Goal: Contribute content: Add original content to the website for others to see

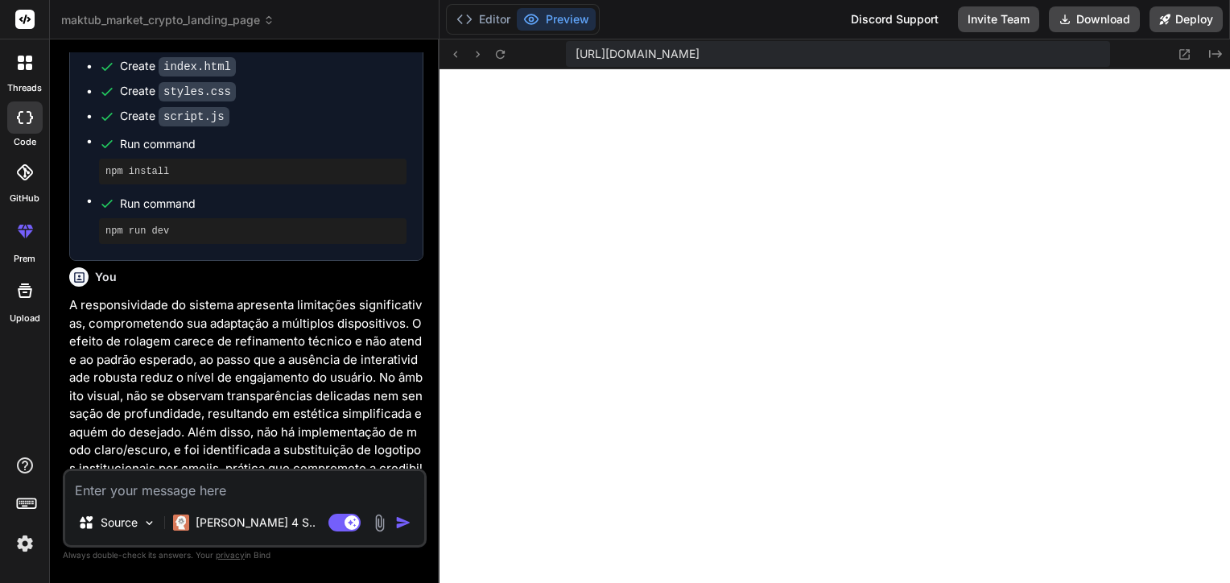
scroll to position [3599, 0]
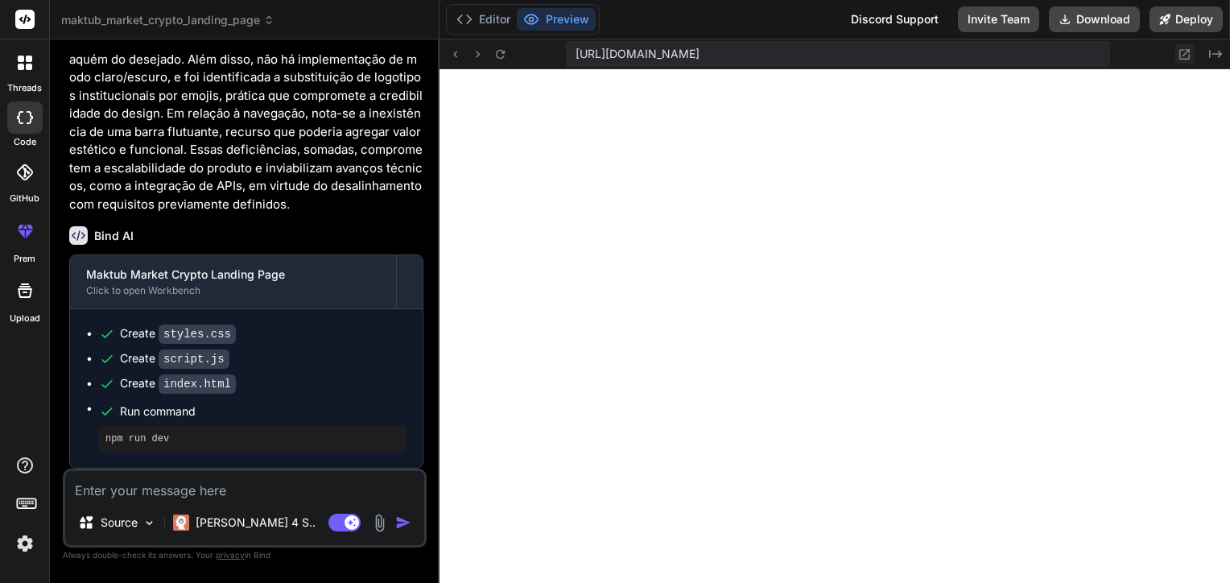
click at [1184, 51] on icon at bounding box center [1184, 54] width 14 height 14
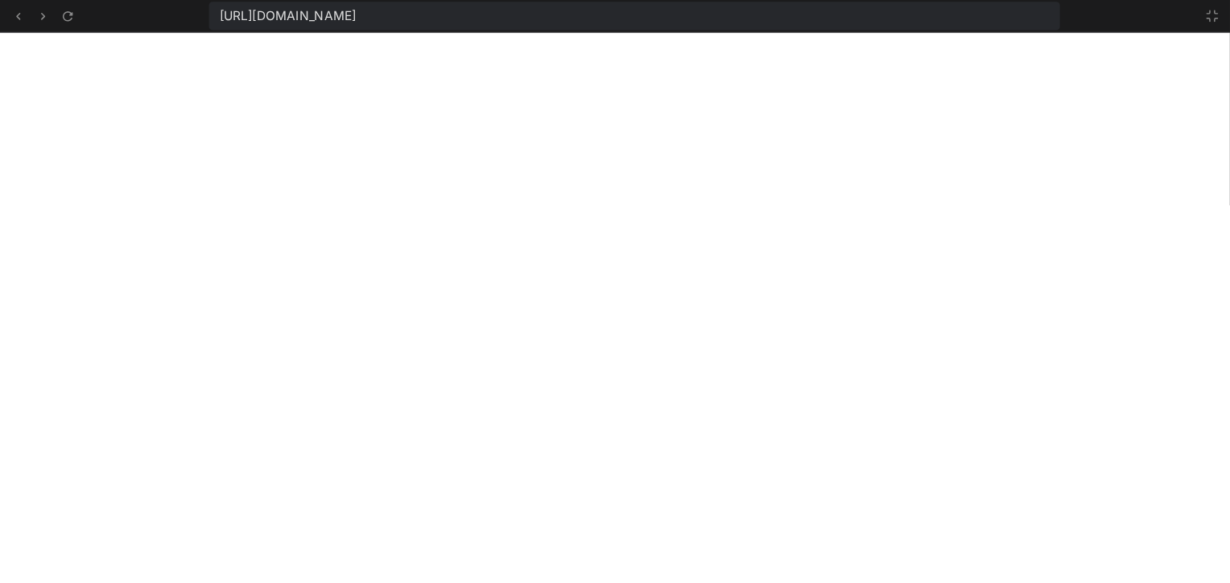
scroll to position [711, 0]
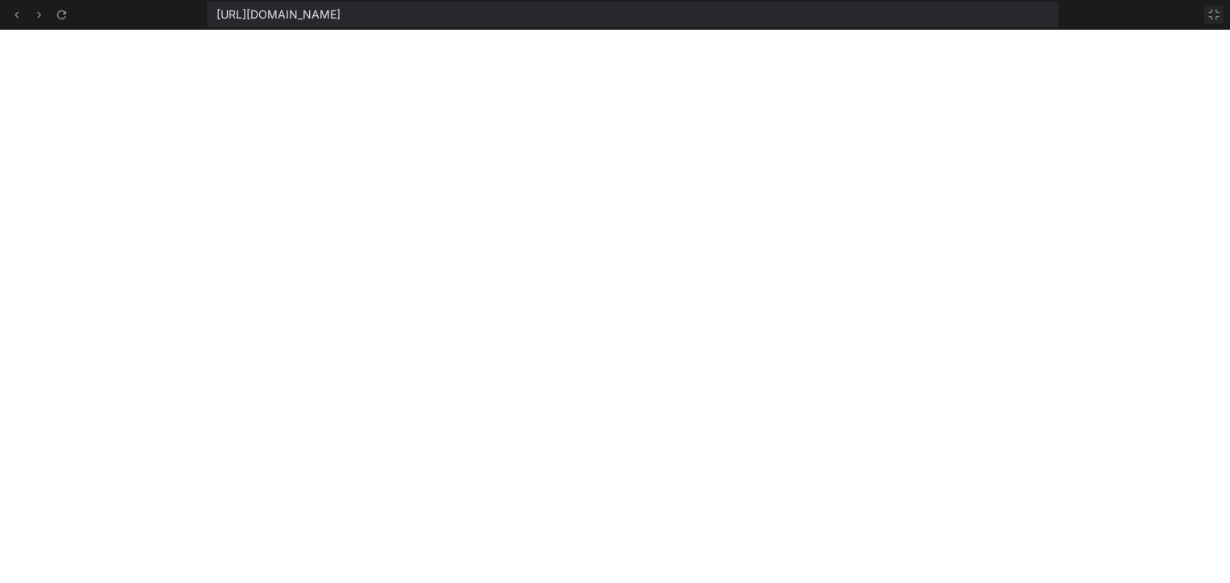
click at [1222, 19] on button at bounding box center [1213, 14] width 19 height 19
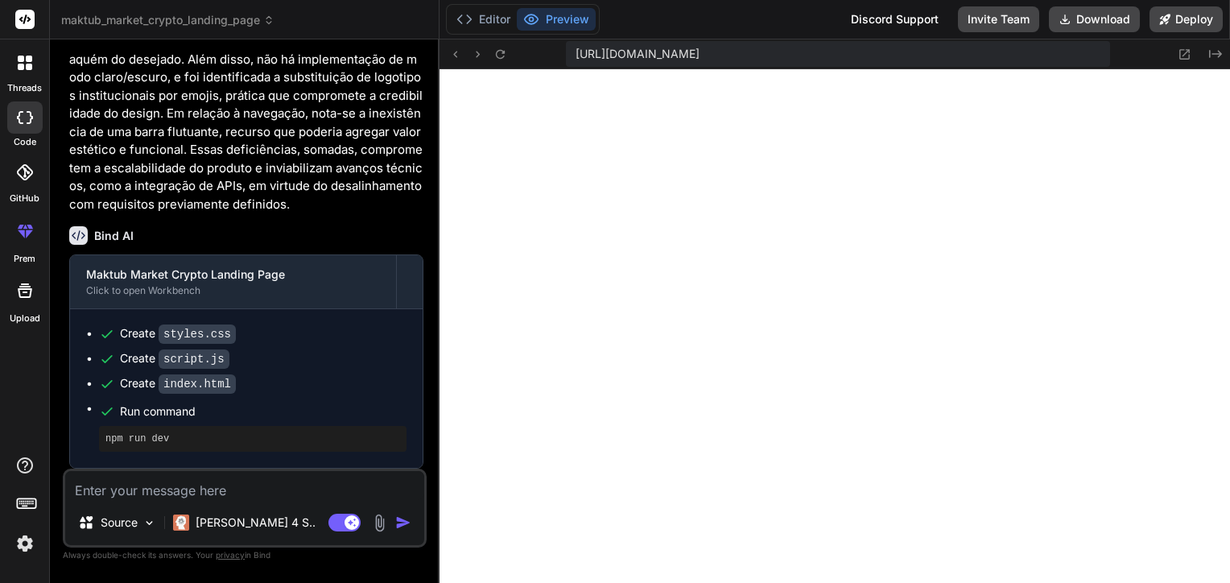
scroll to position [3599, 0]
click at [1185, 64] on div "[URL][DOMAIN_NAME] Created with Pixso." at bounding box center [834, 54] width 790 height 30
click at [1177, 50] on button at bounding box center [1184, 53] width 19 height 19
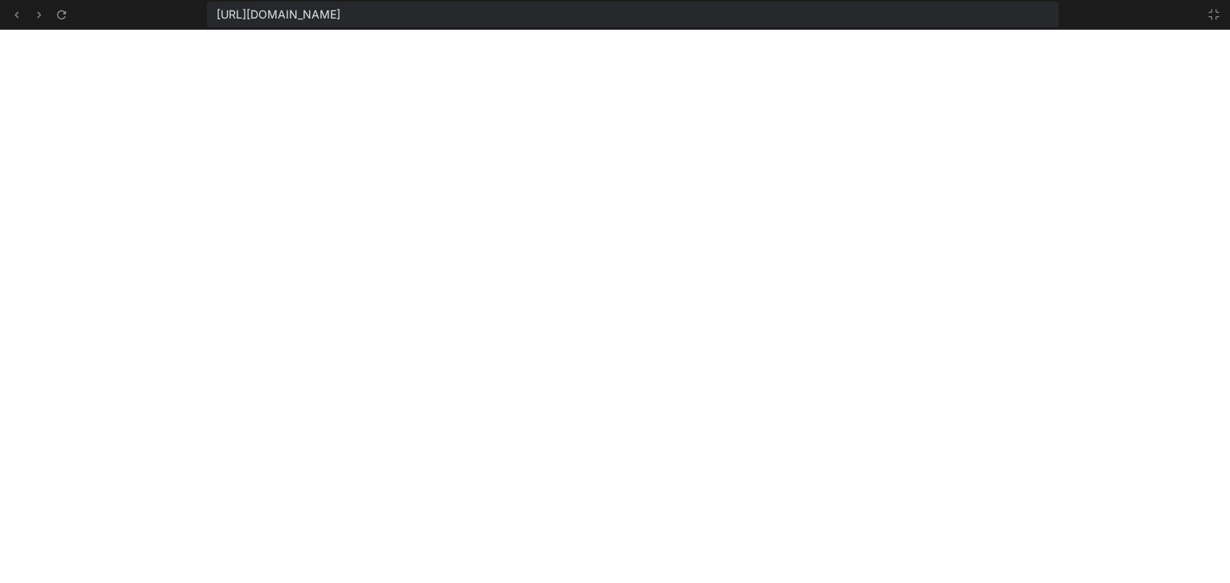
scroll to position [896, 0]
type textarea "x"
click at [340, 19] on span "[URL][DOMAIN_NAME]" at bounding box center [278, 14] width 124 height 16
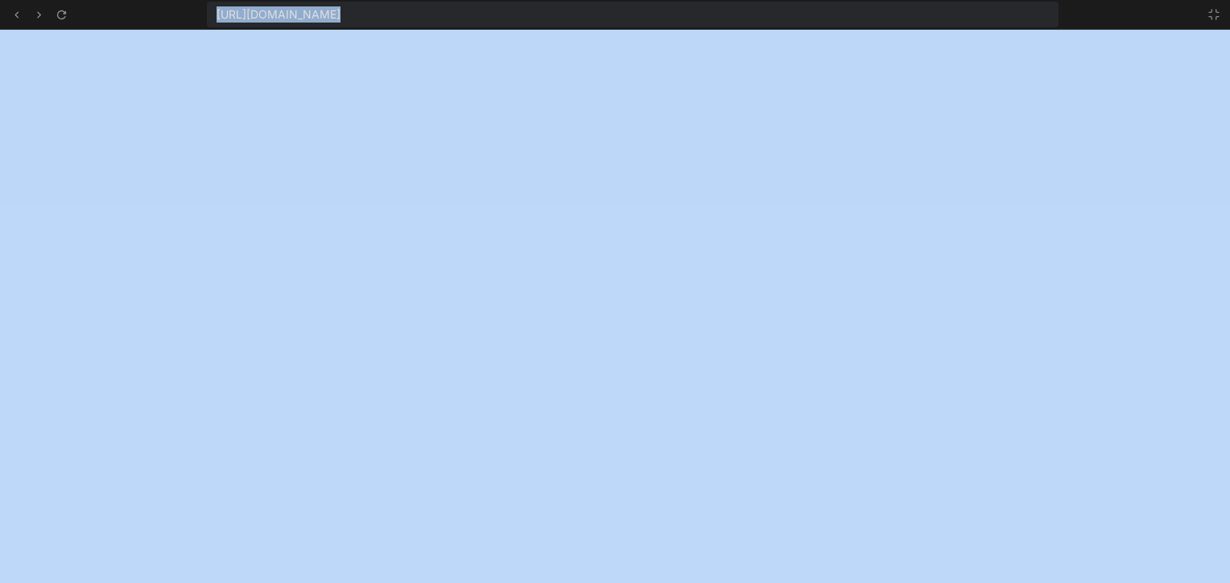
click at [751, 14] on div "[URL][DOMAIN_NAME]" at bounding box center [632, 15] width 851 height 26
click at [340, 13] on span "[URL][DOMAIN_NAME]" at bounding box center [278, 14] width 124 height 16
drag, startPoint x: 729, startPoint y: 13, endPoint x: 699, endPoint y: 10, distance: 30.7
click at [340, 10] on span "[URL][DOMAIN_NAME]" at bounding box center [278, 14] width 124 height 16
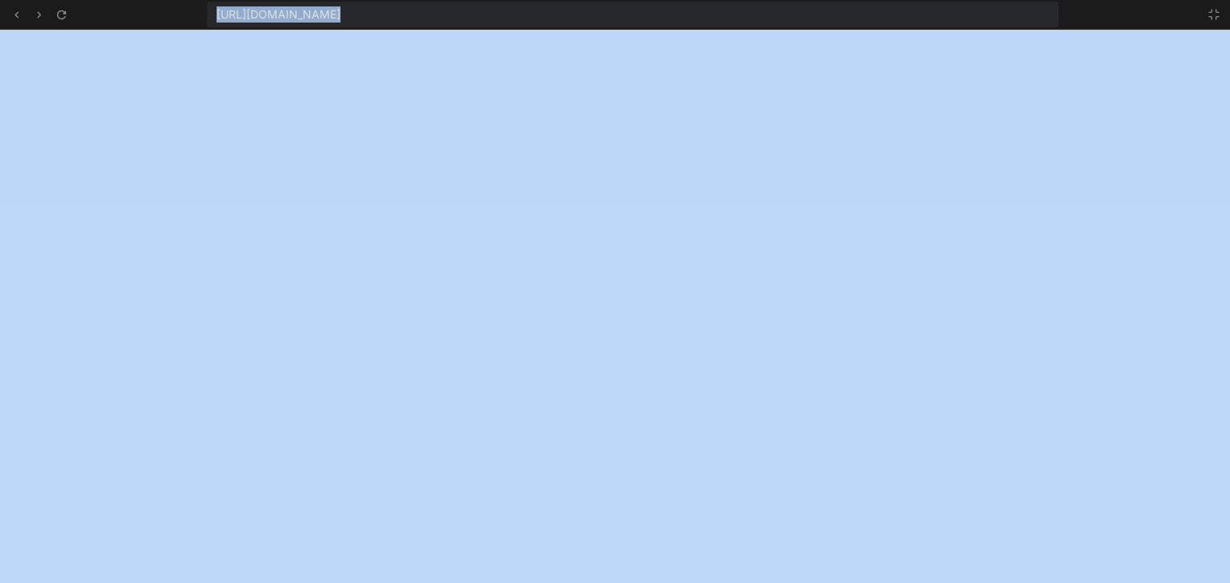
click at [822, 13] on div "[URL][DOMAIN_NAME]" at bounding box center [632, 15] width 851 height 26
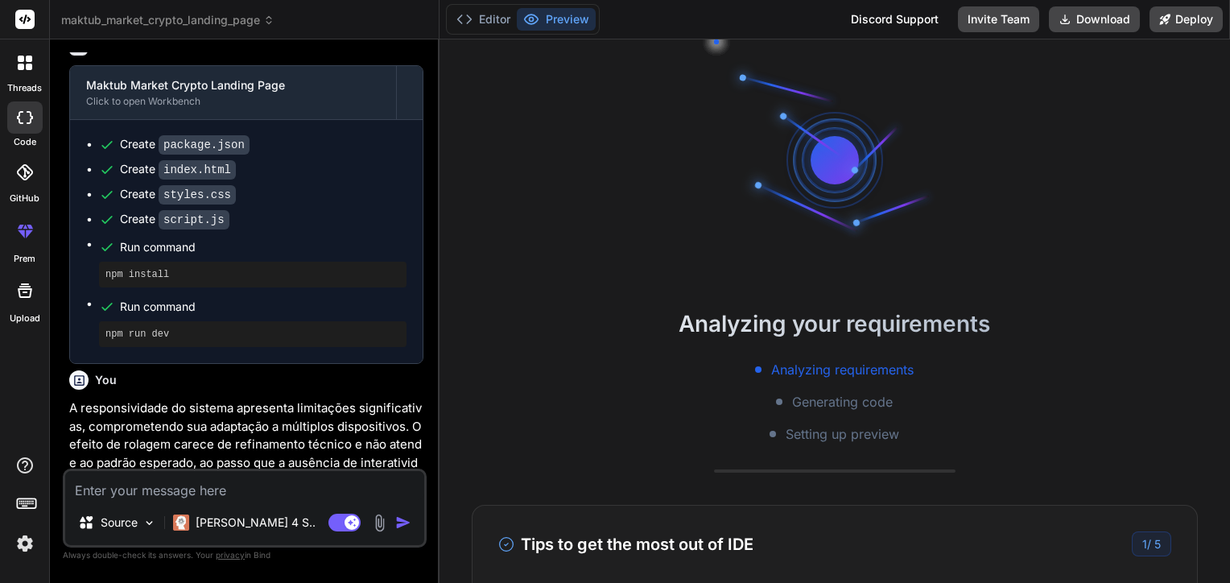
scroll to position [31, 0]
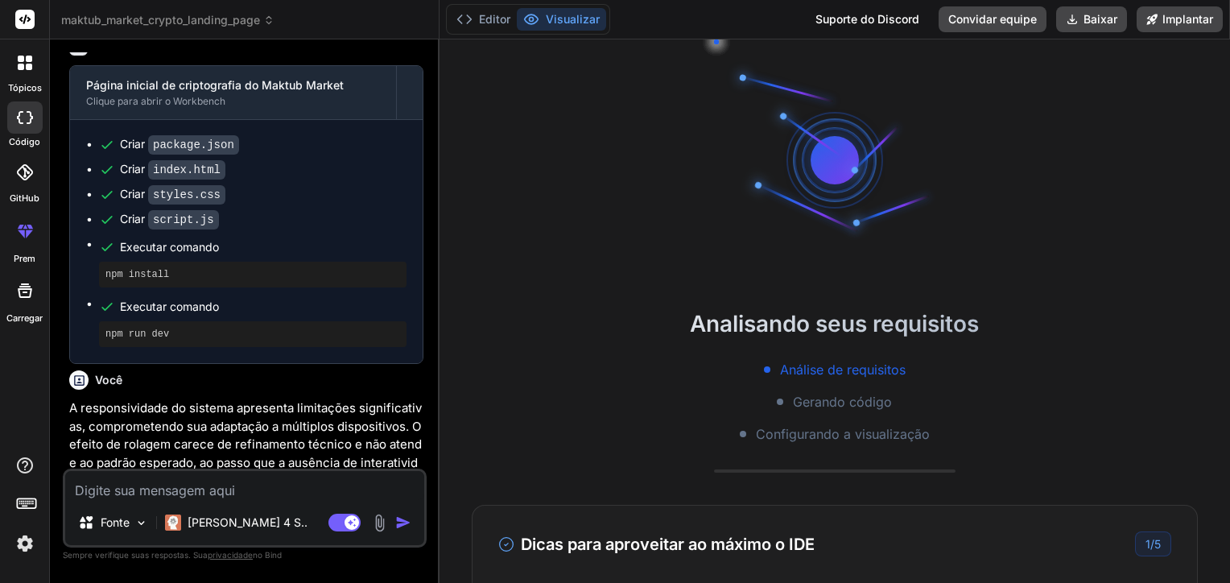
click at [543, 23] on button "Visualizar" at bounding box center [561, 19] width 89 height 23
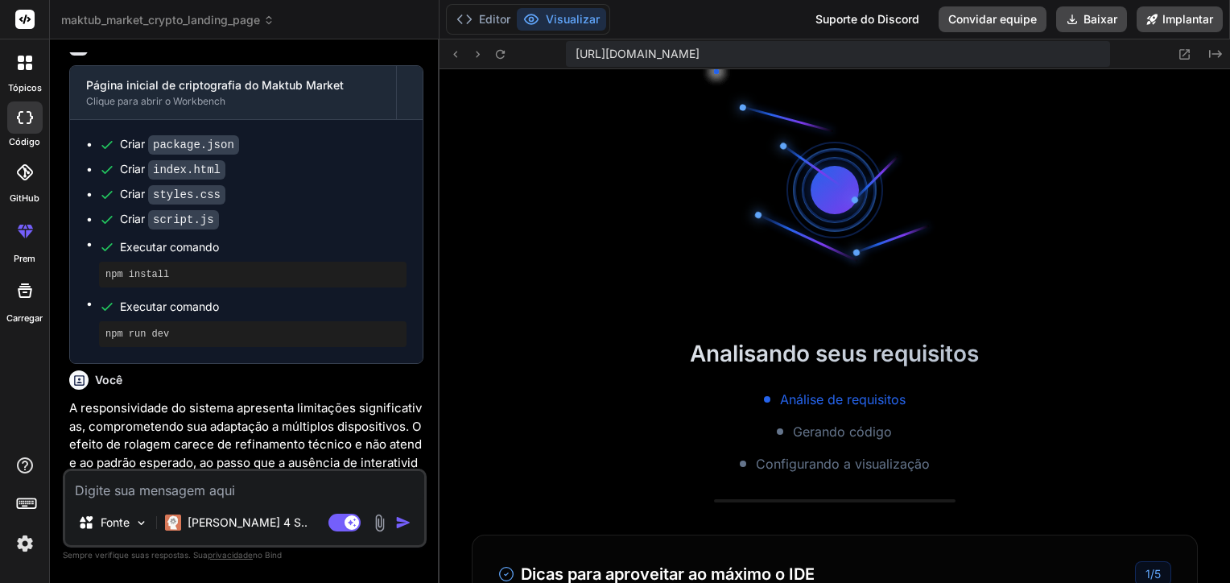
type textarea "x"
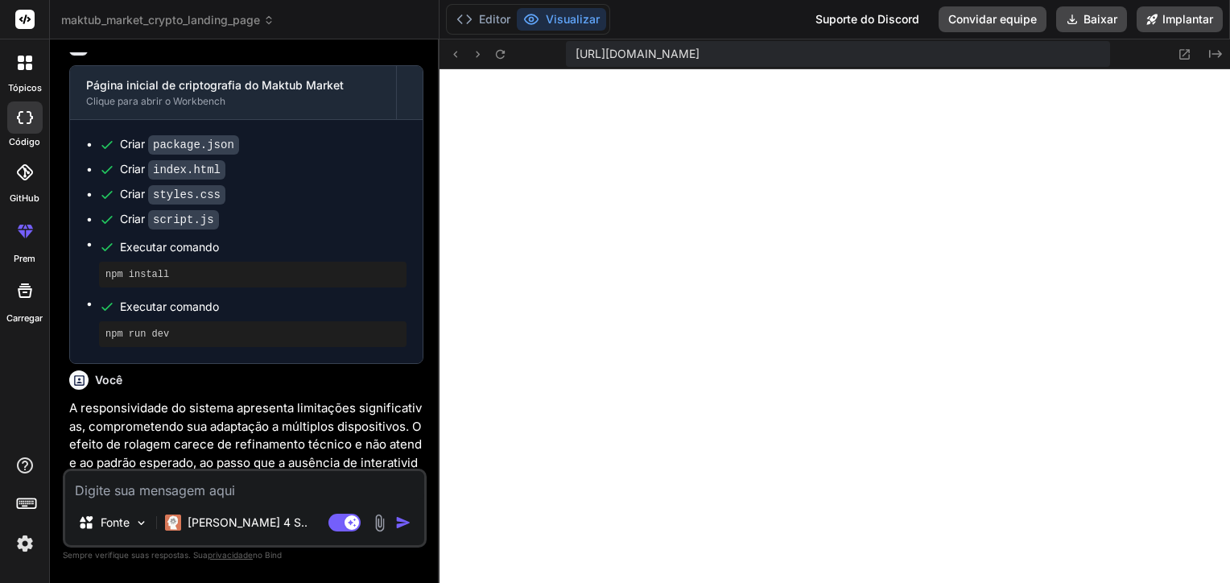
scroll to position [618, 0]
click at [699, 56] on span "[URL][DOMAIN_NAME]" at bounding box center [637, 54] width 124 height 16
drag, startPoint x: 1050, startPoint y: 56, endPoint x: 612, endPoint y: 60, distance: 438.6
click at [612, 60] on span "[URL][DOMAIN_NAME]" at bounding box center [637, 54] width 124 height 16
drag, startPoint x: 612, startPoint y: 60, endPoint x: 579, endPoint y: 60, distance: 33.0
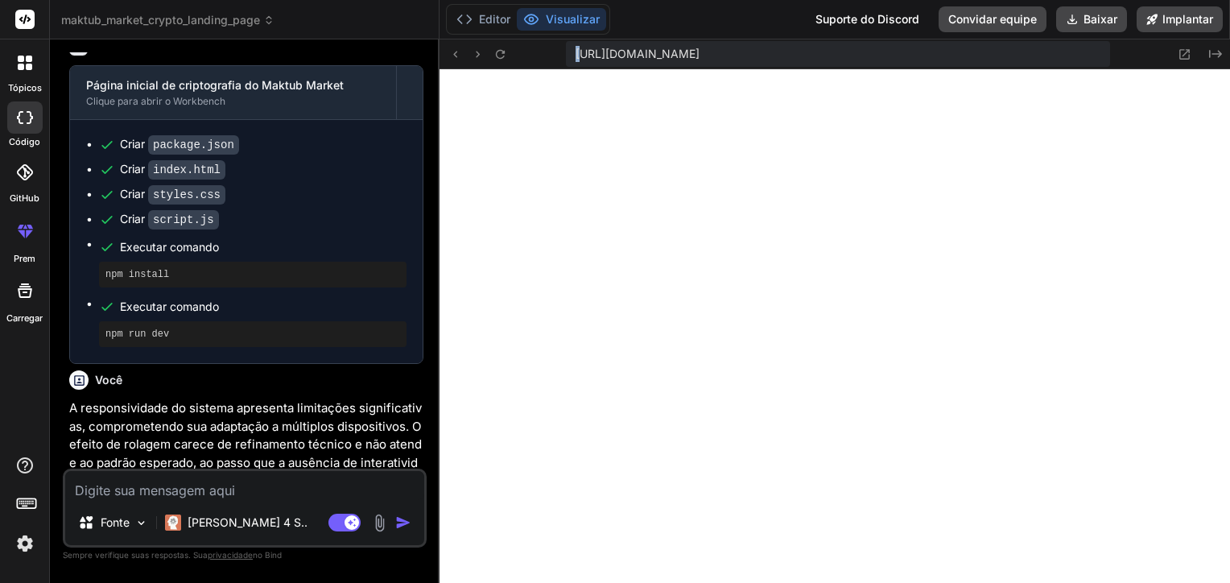
click at [579, 60] on span "[URL][DOMAIN_NAME]" at bounding box center [637, 54] width 124 height 16
click at [571, 58] on div "[URL][DOMAIN_NAME]" at bounding box center [838, 54] width 544 height 26
click at [579, 56] on span "[URL][DOMAIN_NAME]" at bounding box center [637, 54] width 124 height 16
click at [578, 56] on span "[URL][DOMAIN_NAME]" at bounding box center [637, 54] width 124 height 16
drag, startPoint x: 576, startPoint y: 56, endPoint x: 1127, endPoint y: 58, distance: 550.5
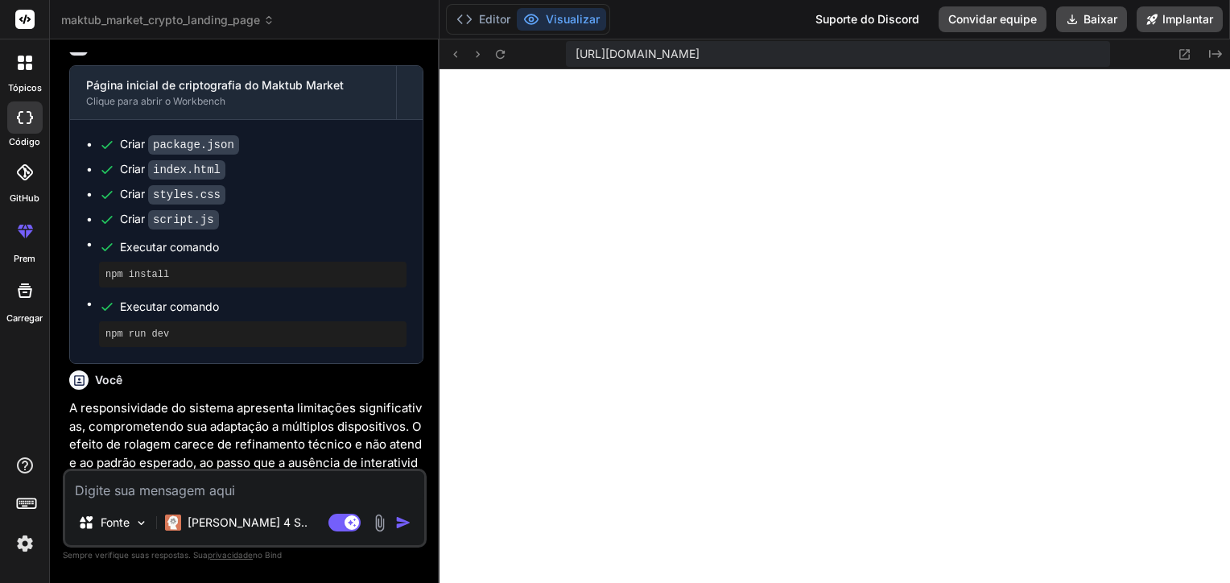
click at [1127, 58] on div "[URL][DOMAIN_NAME] Created with Pixso." at bounding box center [834, 54] width 790 height 30
copy span "[URL][DOMAIN_NAME]"
click at [335, 478] on textarea at bounding box center [244, 485] width 359 height 29
type textarea "V"
type textarea "x"
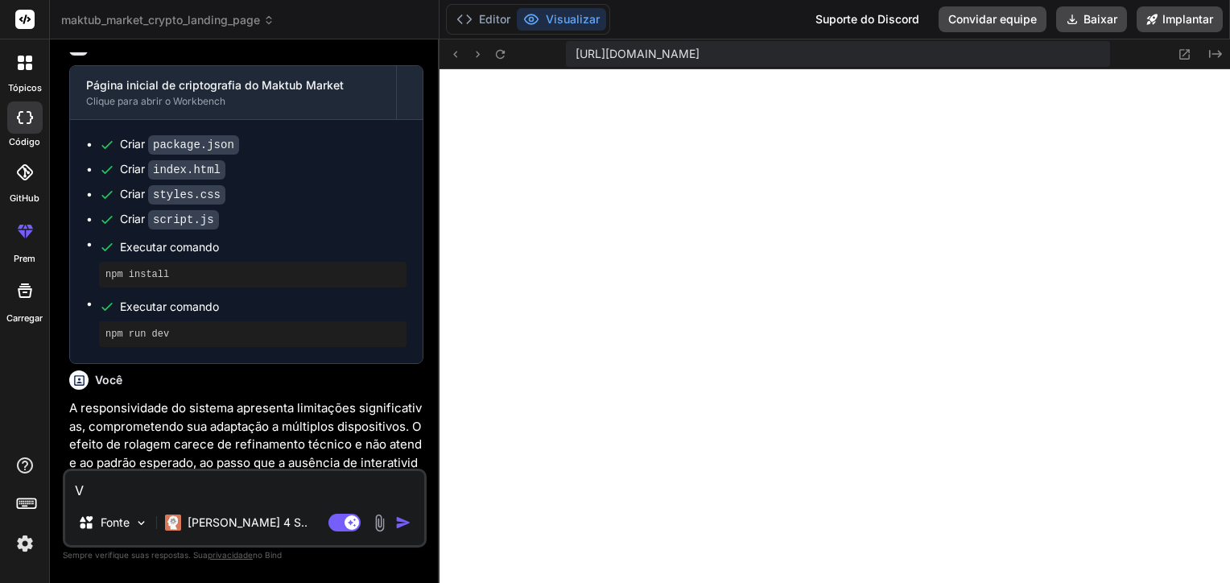
type textarea "Vo"
type textarea "x"
type textarea "Voc"
type textarea "x"
type textarea "Voce"
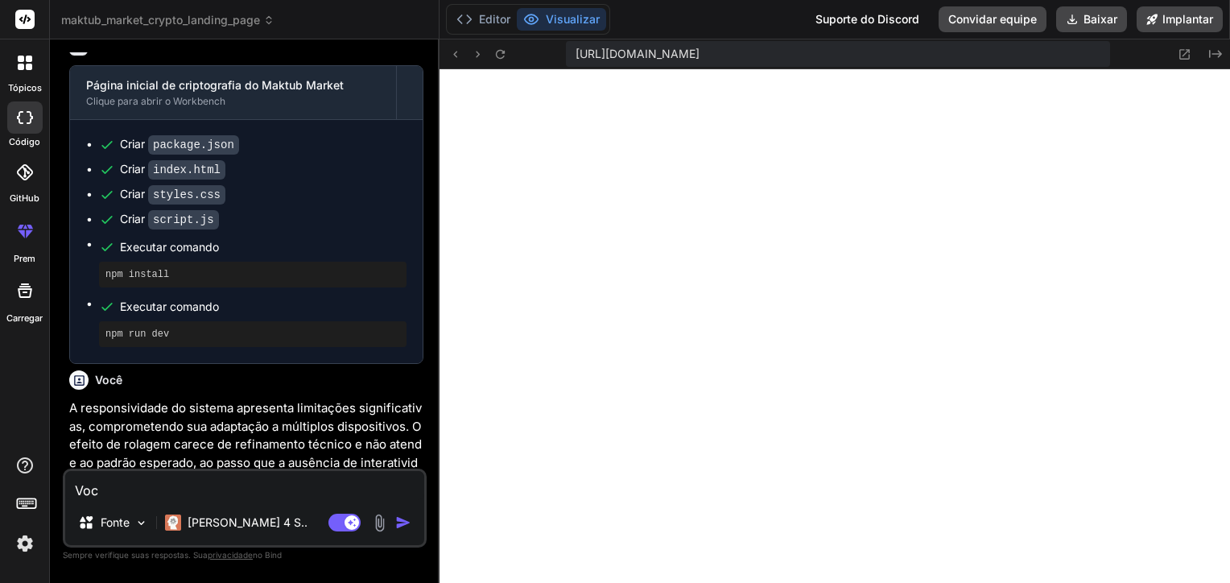
type textarea "x"
type textarea "Voce"
type textarea "x"
type textarea "Voce f"
type textarea "x"
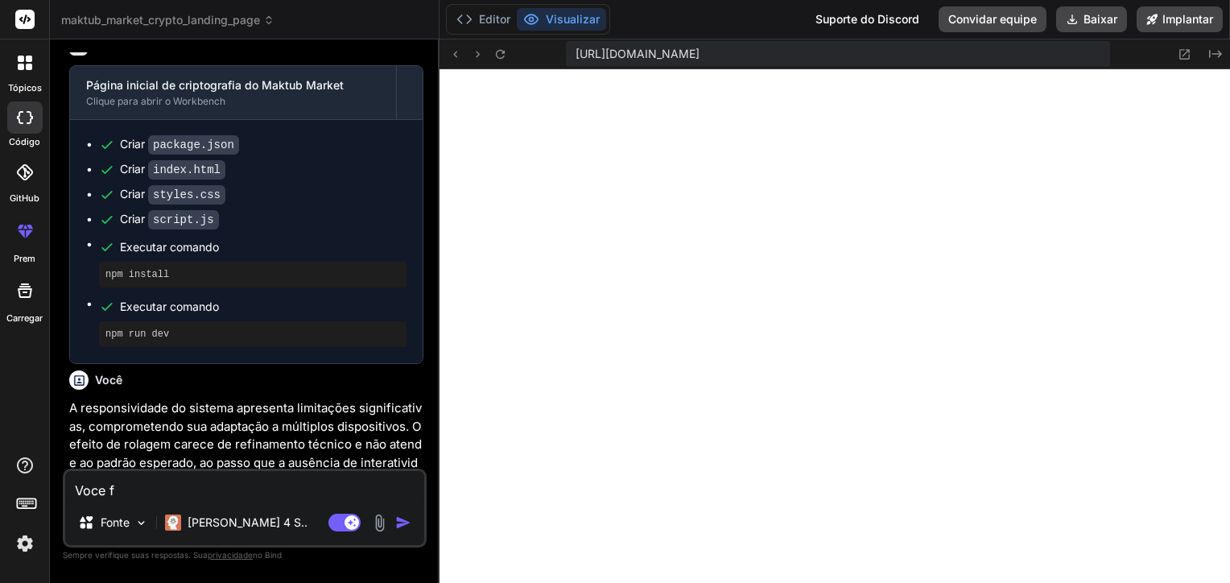
type textarea "Voce fe"
type textarea "x"
type textarea "Voce fes"
type textarea "x"
type textarea "Voce fe"
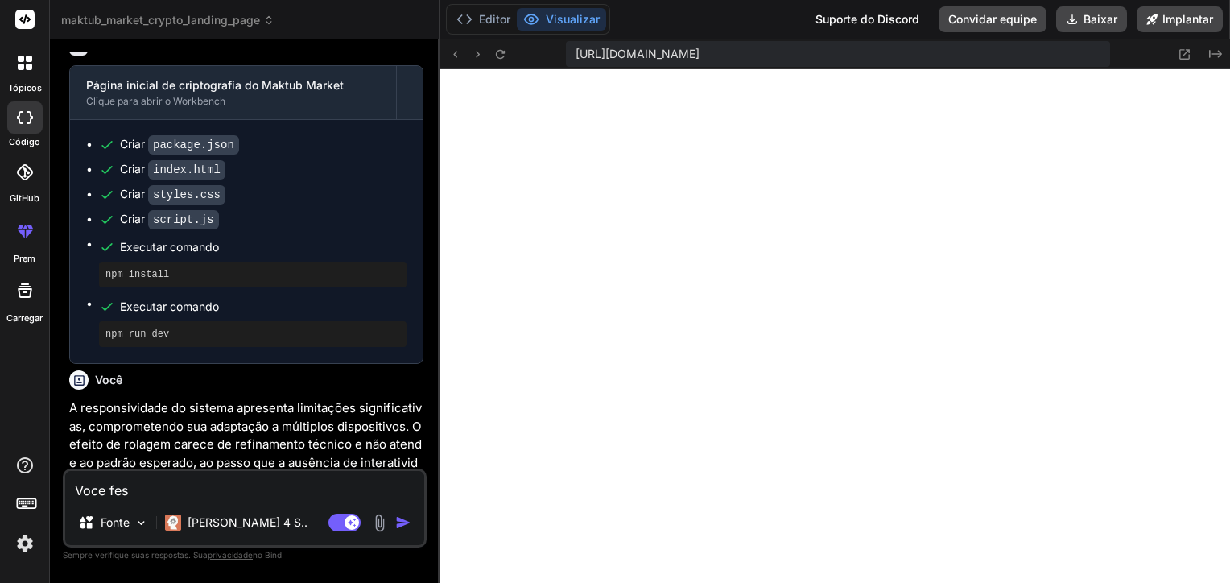
type textarea "x"
type textarea "Voce fez"
type textarea "x"
type textarea "Voce fez"
type textarea "x"
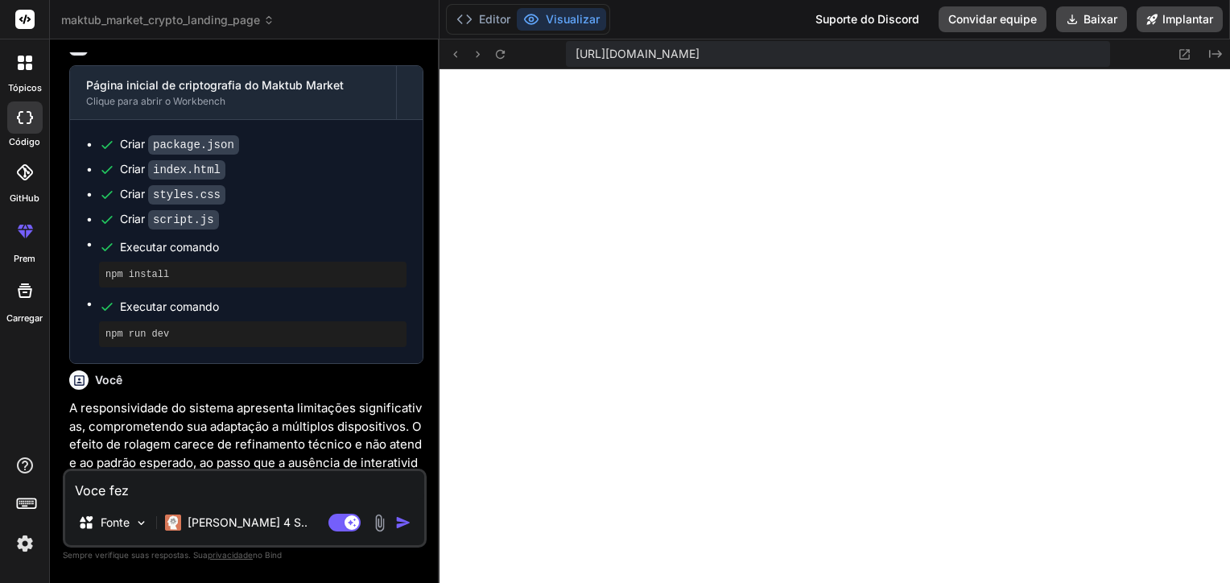
type textarea "Voce fez s"
type textarea "x"
type textarea "Voce fez so"
type textarea "x"
type textarea "Voce fez so"
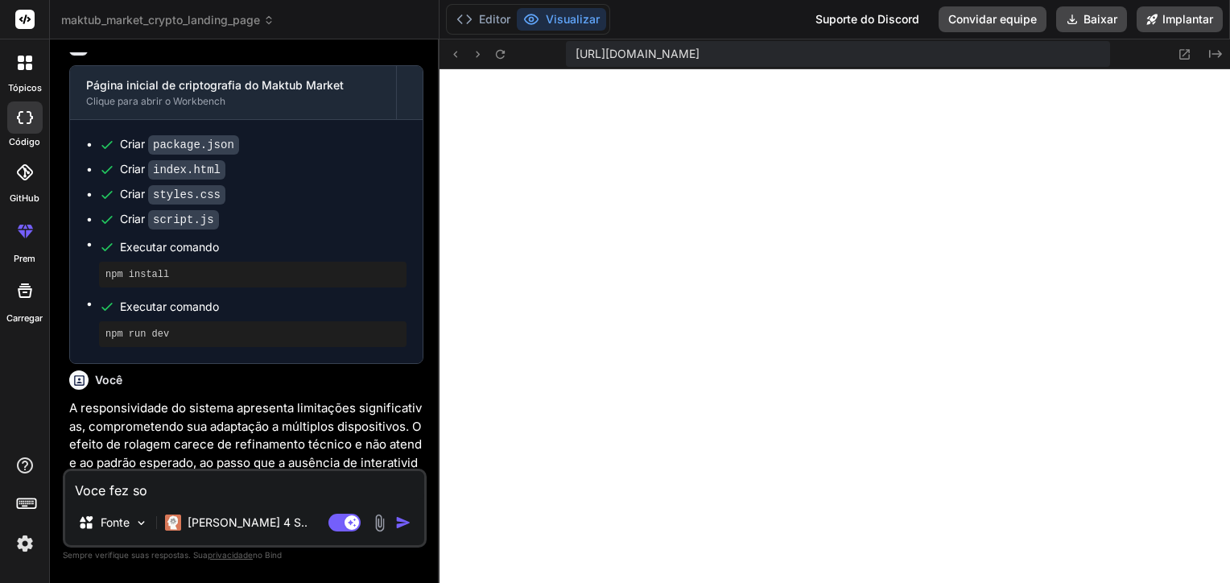
type textarea "x"
type textarea "Voce fez so a"
type textarea "x"
type textarea "Voce fez so a"
type textarea "x"
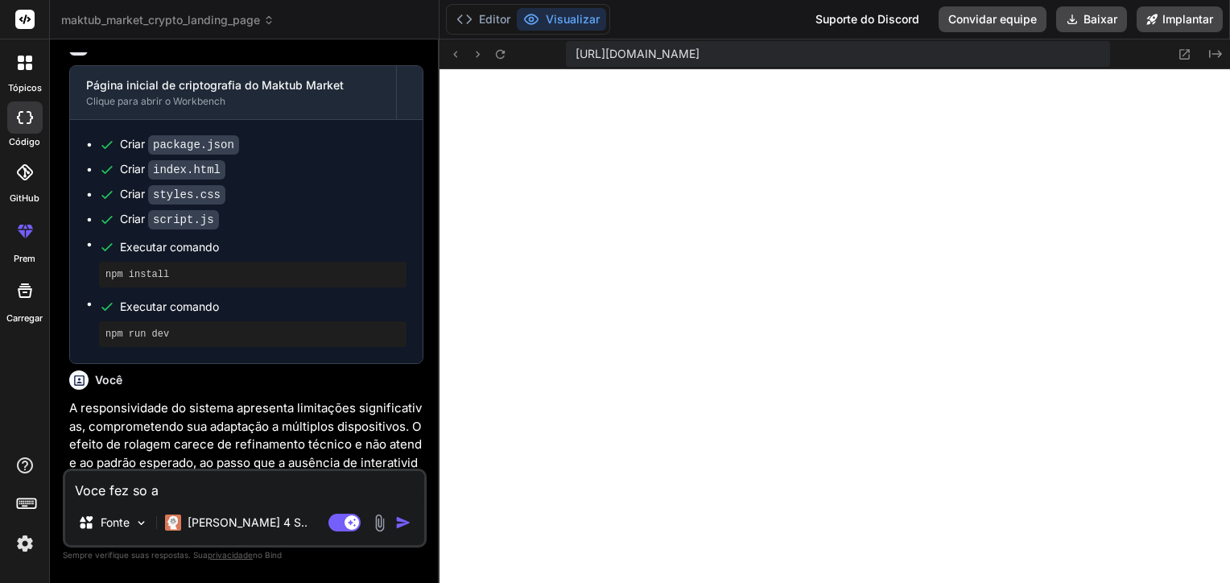
type textarea "Voce fez so a l"
type textarea "x"
type textarea "Voce fez so a la"
type textarea "x"
type textarea "Voce fez so a lan"
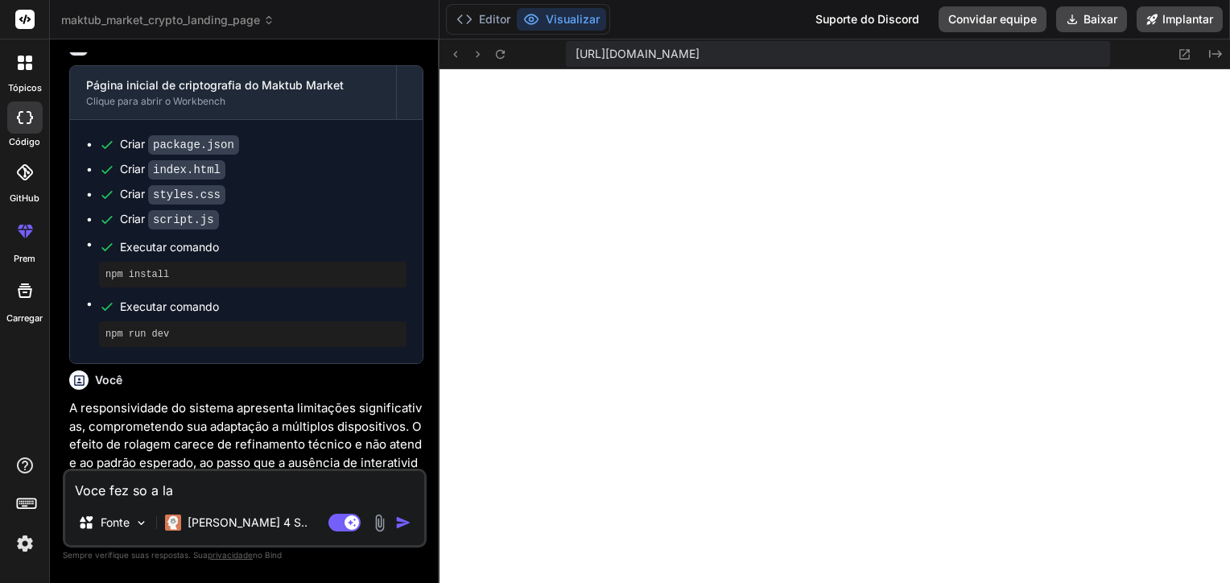
type textarea "x"
type textarea "Voce fez so a land"
type textarea "x"
type textarea "Voce fez so a landi"
type textarea "x"
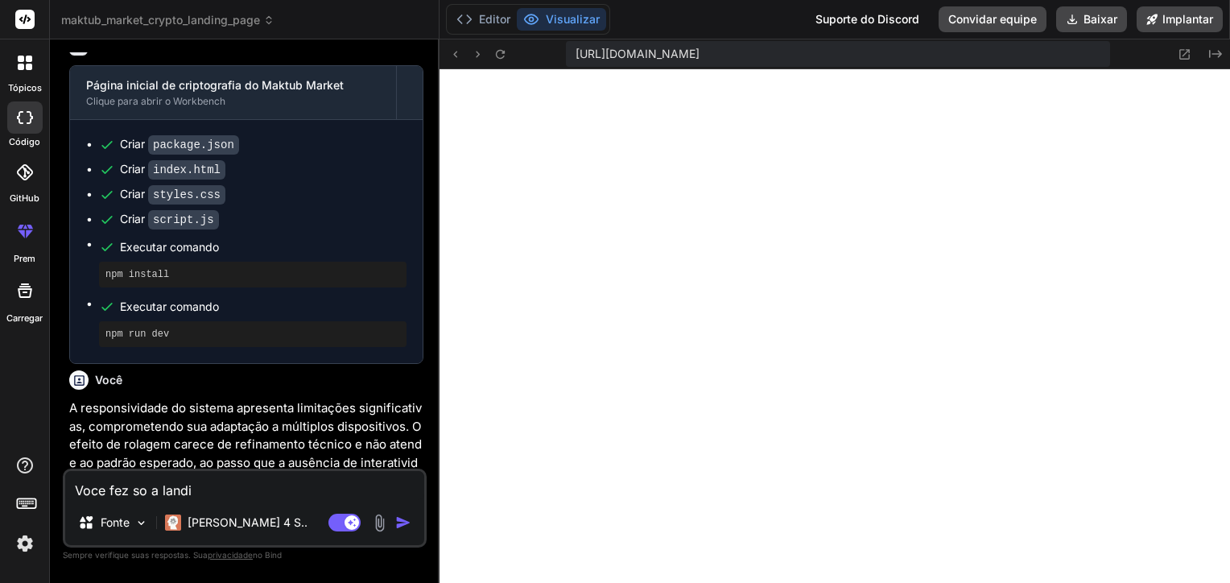
type textarea "Voce fez so a landin"
type textarea "x"
type textarea "Voce fez so a landing"
type textarea "x"
type textarea "Voce fez so a landing"
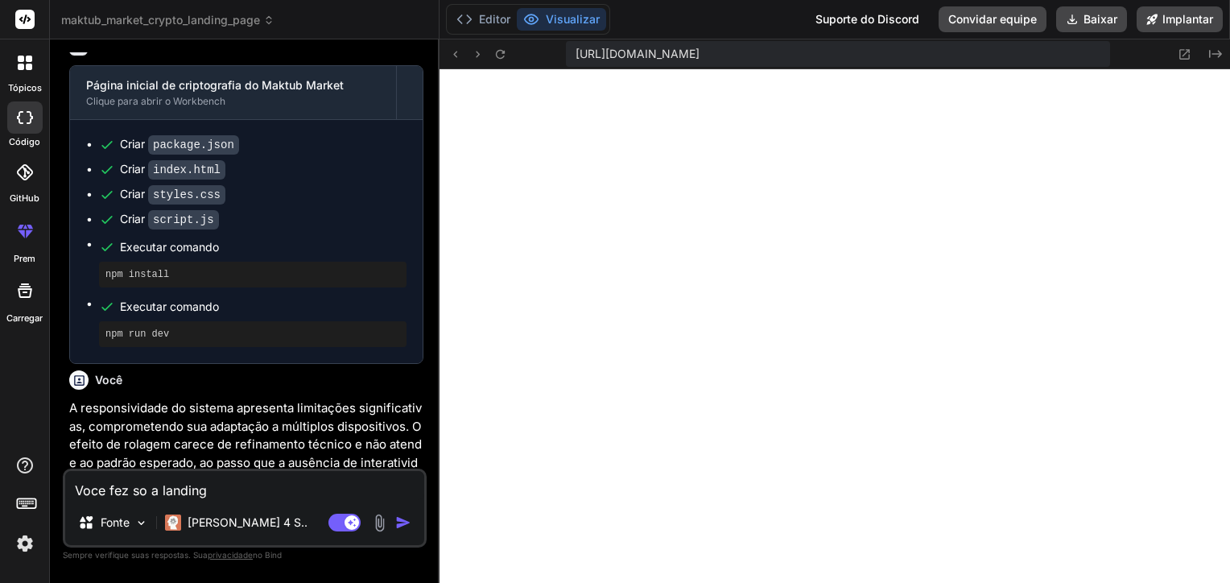
type textarea "x"
type textarea "Voce fez so a landing p"
type textarea "x"
type textarea "Voce fez so a landing pa"
type textarea "x"
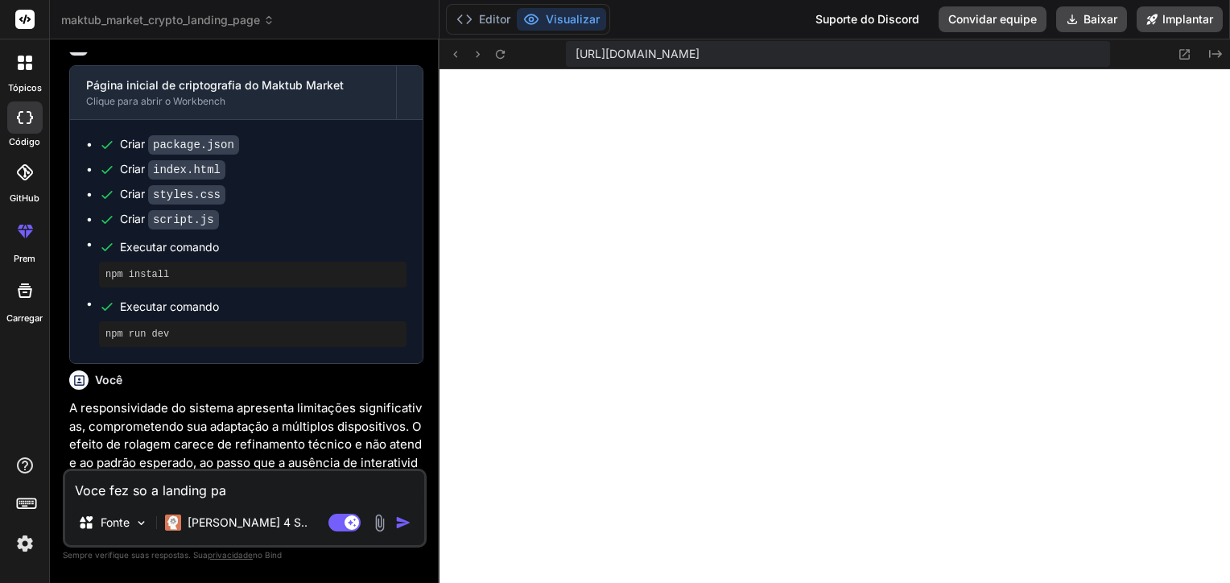
type textarea "Voce fez so a landing paf"
type textarea "x"
type textarea "Voce fez so a landing pafe"
type textarea "x"
type textarea "Voce fez so a landing paf"
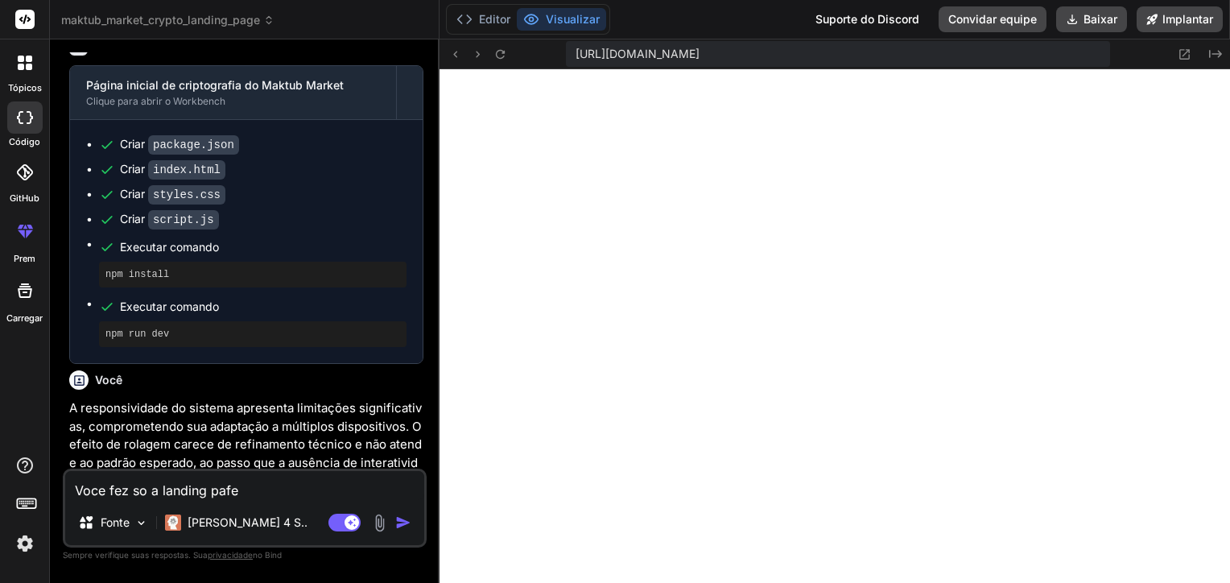
type textarea "x"
type textarea "Voce fez so a landing pa"
type textarea "x"
type textarea "Voce fez so a landing pag"
type textarea "x"
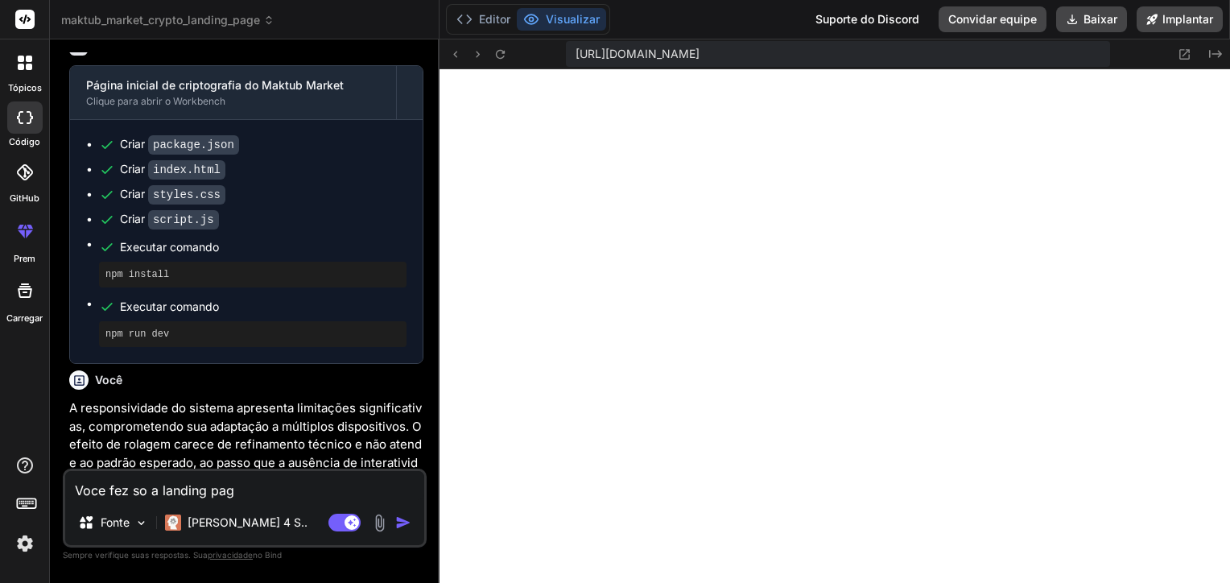
type textarea "Voce fez so a landing page"
type textarea "x"
type textarea "Voce fez so a landing page,"
type textarea "x"
type textarea "Voce fez so a landing page,"
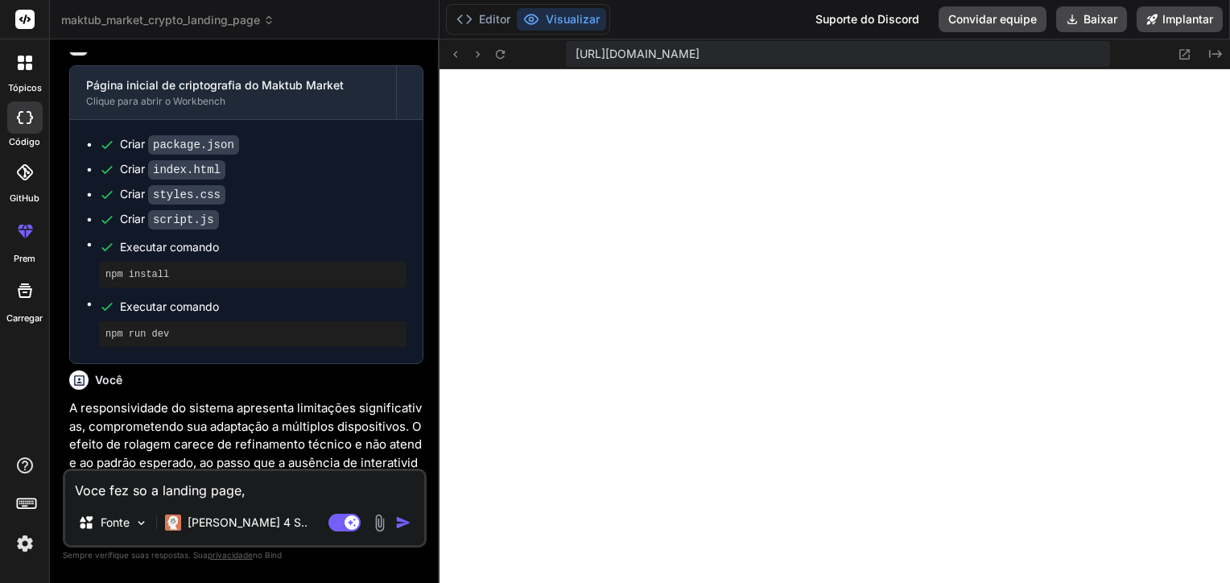
type textarea "x"
type textarea "Voce fez so a landing page, e"
type textarea "x"
type textarea "Voce fez so a landing page, e"
type textarea "x"
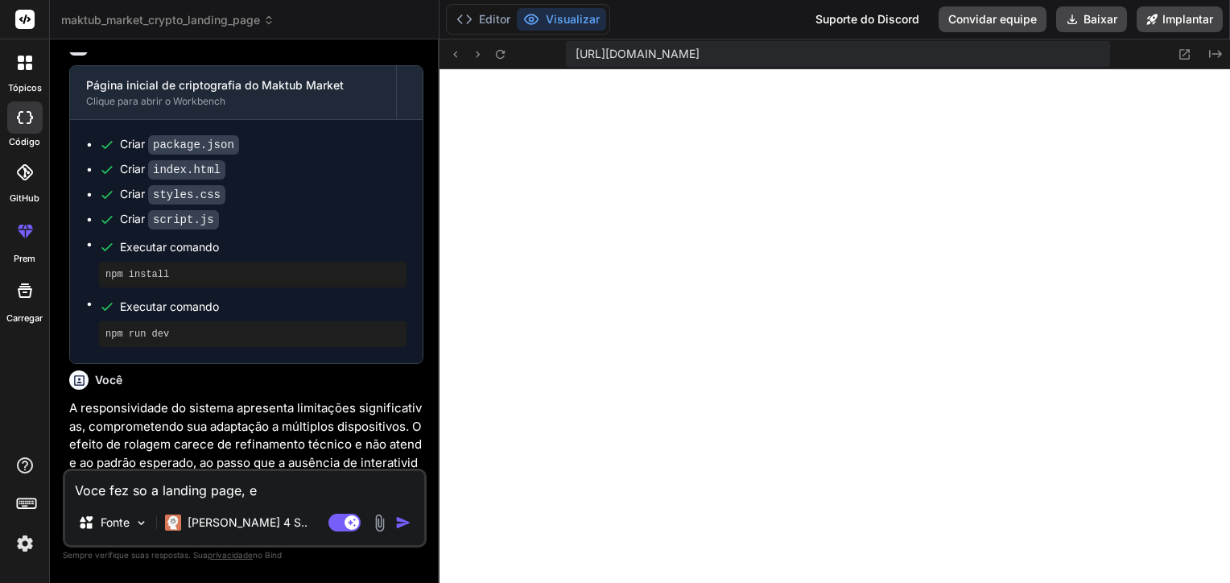
type textarea "Voce fez so a landing page, e a"
type textarea "x"
type textarea "Voce fez so a landing page, e ai"
type textarea "x"
type textarea "Voce fez so a landing page, e ain"
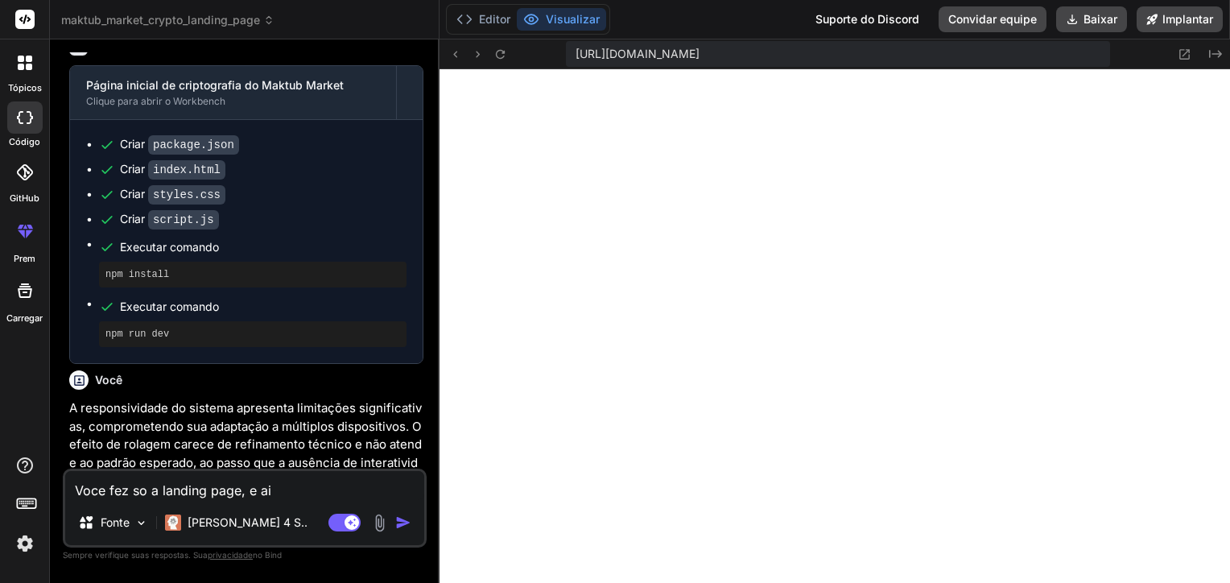
type textarea "x"
type textarea "Voce fez so a landing page, e aind"
type textarea "x"
type textarea "Voce fez so a landing page, e ainda"
type textarea "x"
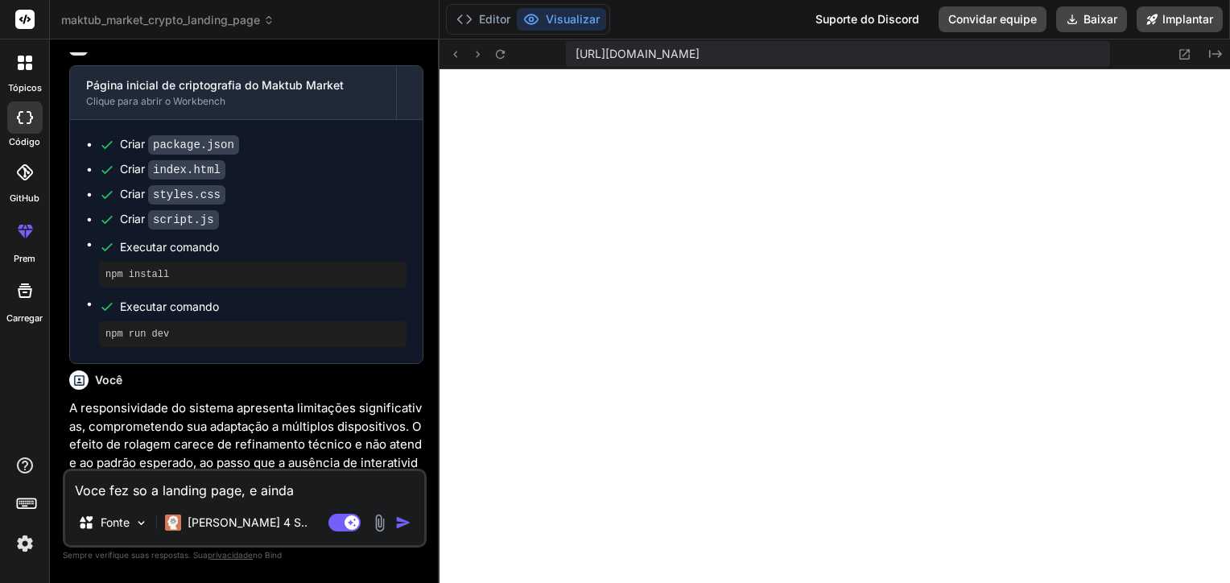
type textarea "Voce fez so a landing page, e ainda"
type textarea "x"
type textarea "Voce fez so a landing page, e ainda f"
type textarea "x"
type textarea "Voce fez so a landing page, e ainda fe"
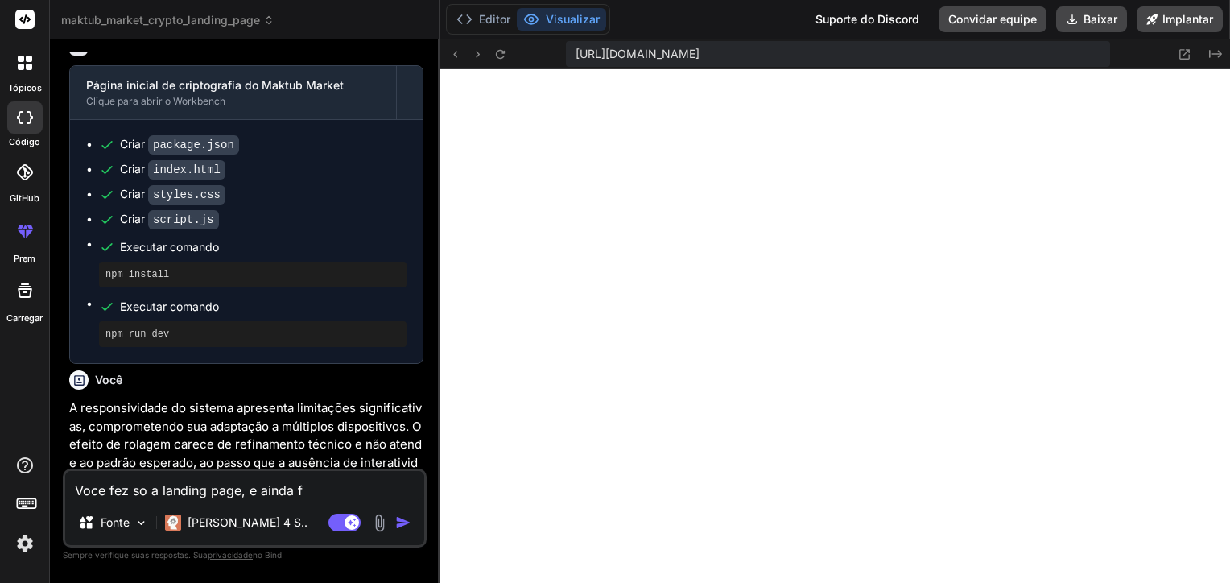
type textarea "x"
type textarea "Voce fez so a landing page, e ainda fez"
type textarea "x"
type textarea "Voce fez so a landing page, e ainda fez"
type textarea "x"
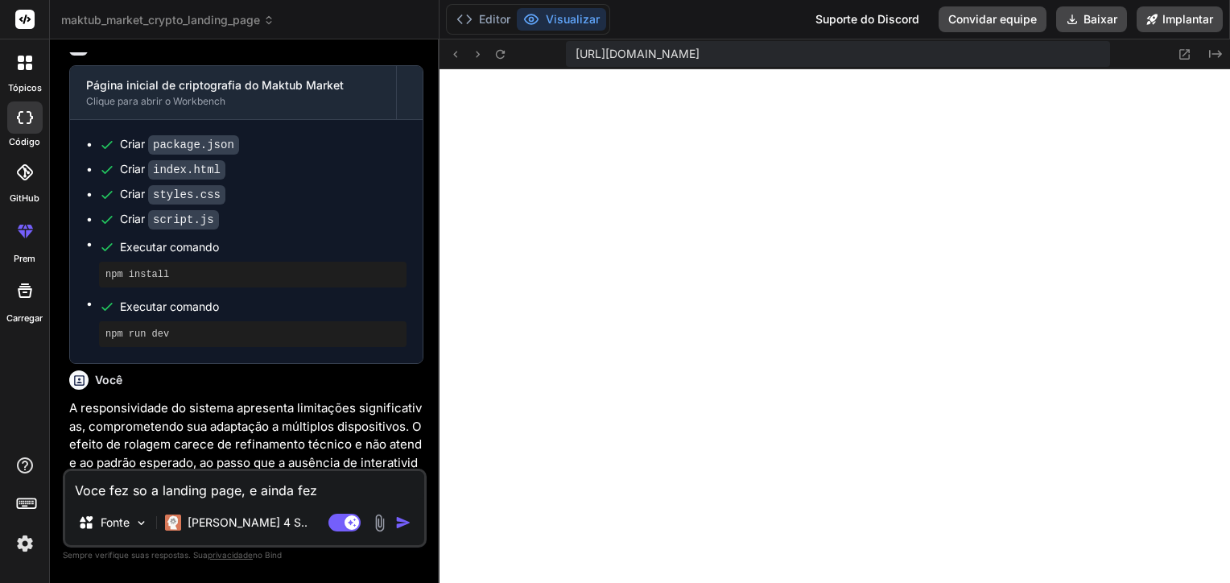
type textarea "Voce fez so a landing page, e ainda fez m"
type textarea "x"
type textarea "Voce fez so a landing page, e ainda fez mu"
type textarea "x"
type textarea "Voce fez so a landing page, e ainda fez mui"
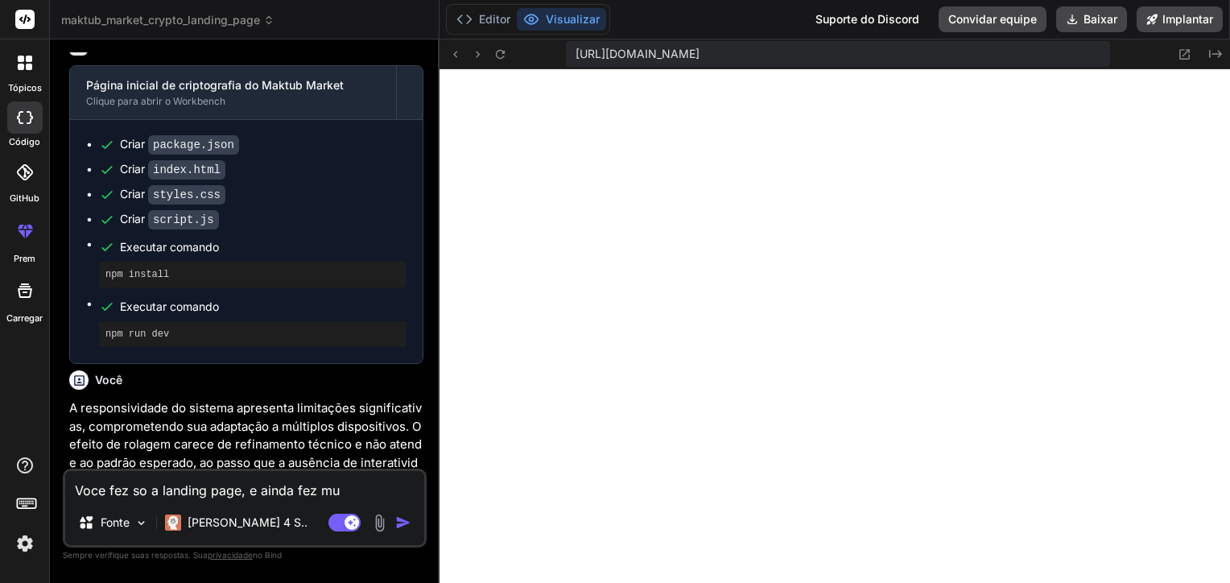
type textarea "x"
type textarea "Voce fez so a landing page, e ainda fez muit"
type textarea "x"
type textarea "Voce fez so a landing page, e ainda fez muito"
type textarea "x"
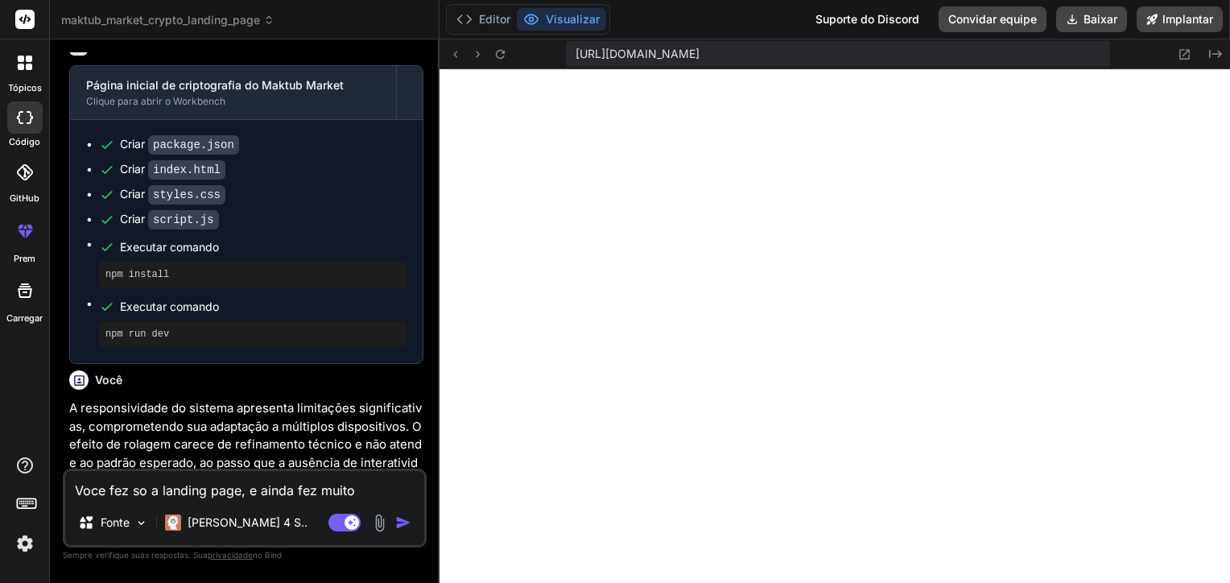
type textarea "Voce fez so a landing page, e ainda fez muito"
type textarea "x"
type textarea "Voce fez so a landing page, e ainda fez muito m"
type textarea "x"
type textarea "Voce fez so a landing page, e ainda fez muito ma"
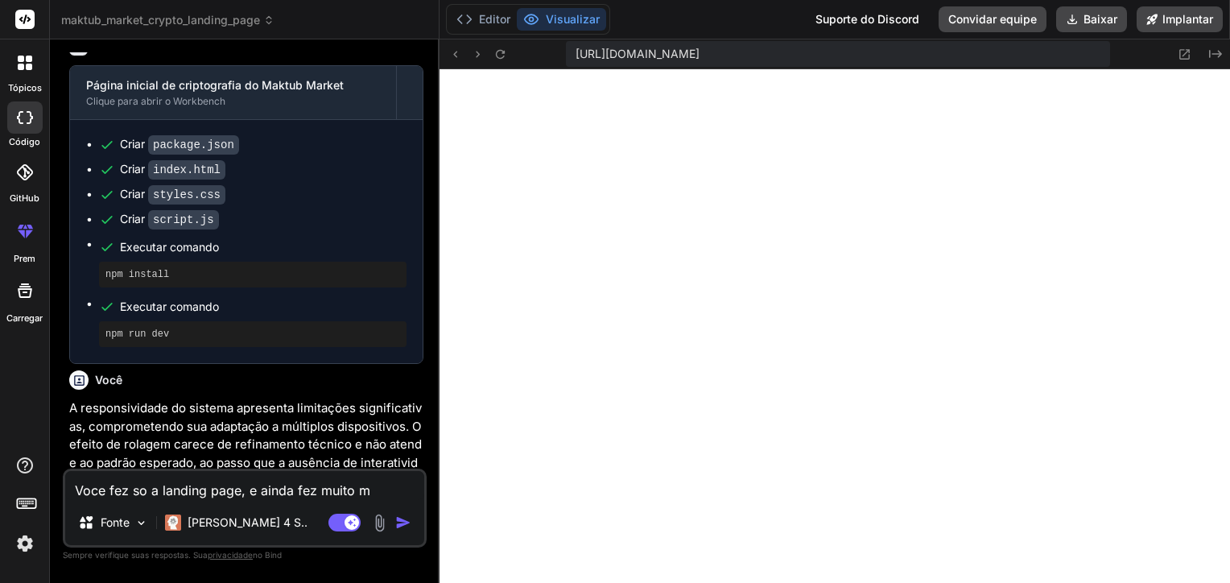
type textarea "x"
type textarea "Voce fez so a landing page, e ainda fez muito mal"
type textarea "x"
type textarea "Voce fez so a landing page, e ainda fez muito mal"
type textarea "x"
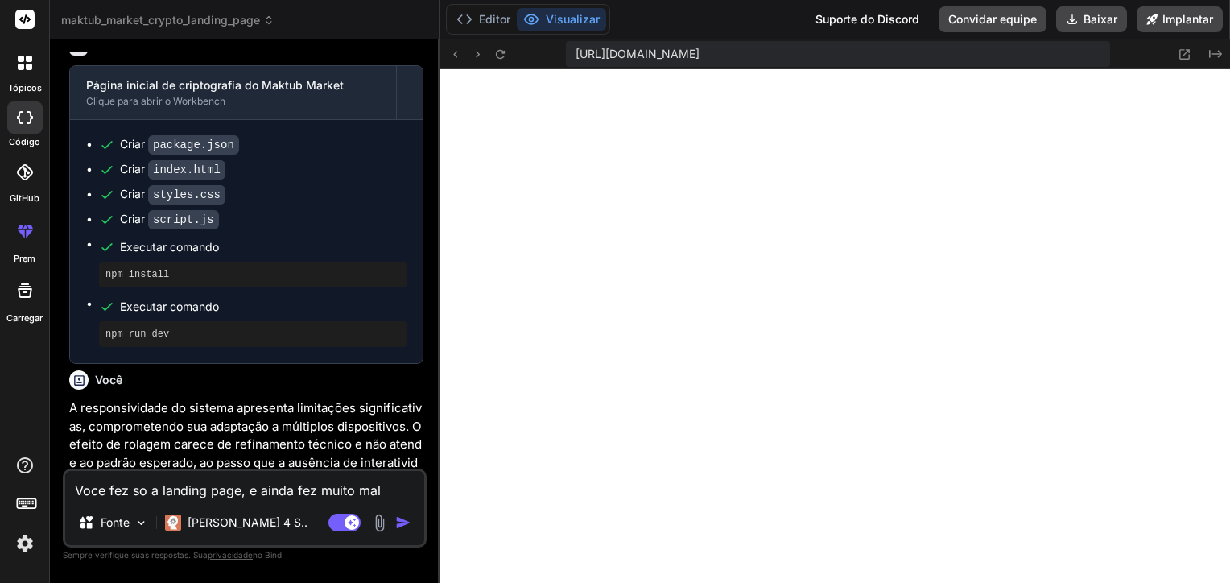
type textarea "Voce fez so a landing page, e ainda fez muito mal f"
type textarea "x"
type textarea "Voce fez so a landing page, e ainda fez muito mal fe"
type textarea "x"
type textarea "Voce fez so a landing page, e ainda fez muito mal fei"
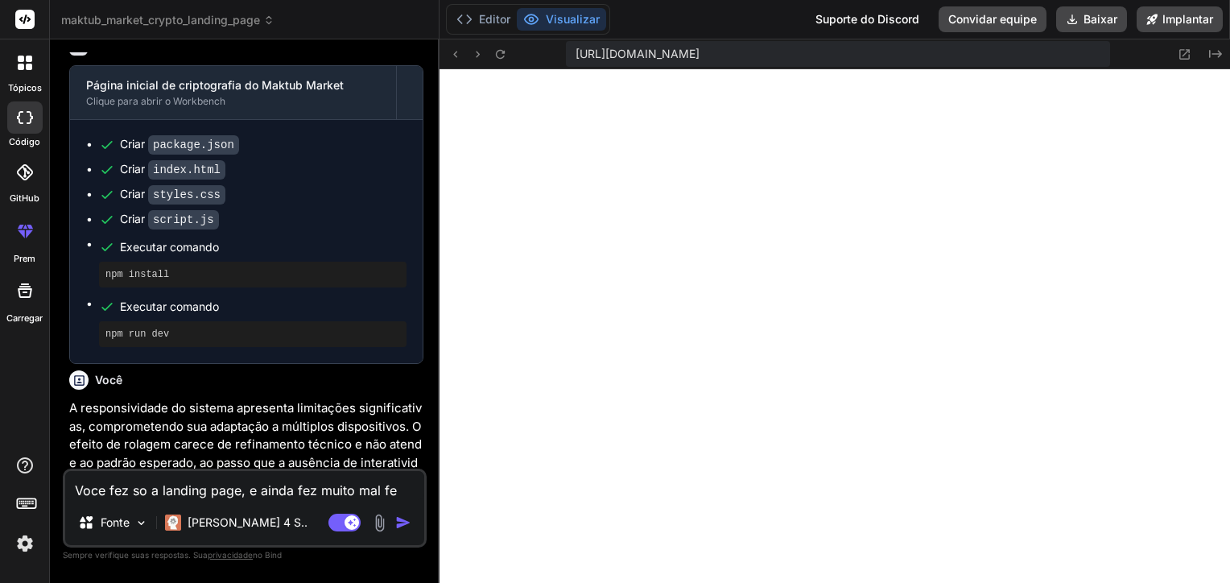
type textarea "x"
type textarea "Voce fez so a landing page, e ainda fez muito mal feir"
type textarea "x"
type textarea "Voce fez so a landing page, e ainda fez muito mal fei"
type textarea "x"
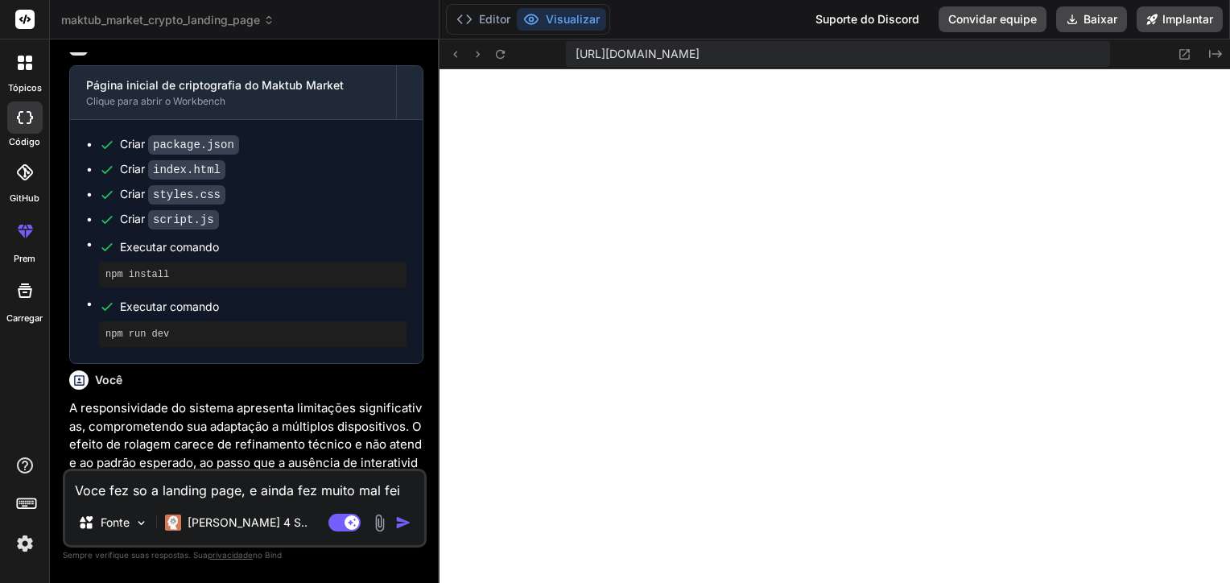
type textarea "Voce fez so a landing page, e ainda fez muito mal feit"
type textarea "x"
type textarea "Voce fez so a landing page, e ainda fez muito mal feita"
type textarea "x"
type textarea "Voce fez so a landing page, e ainda fez muito mal feita"
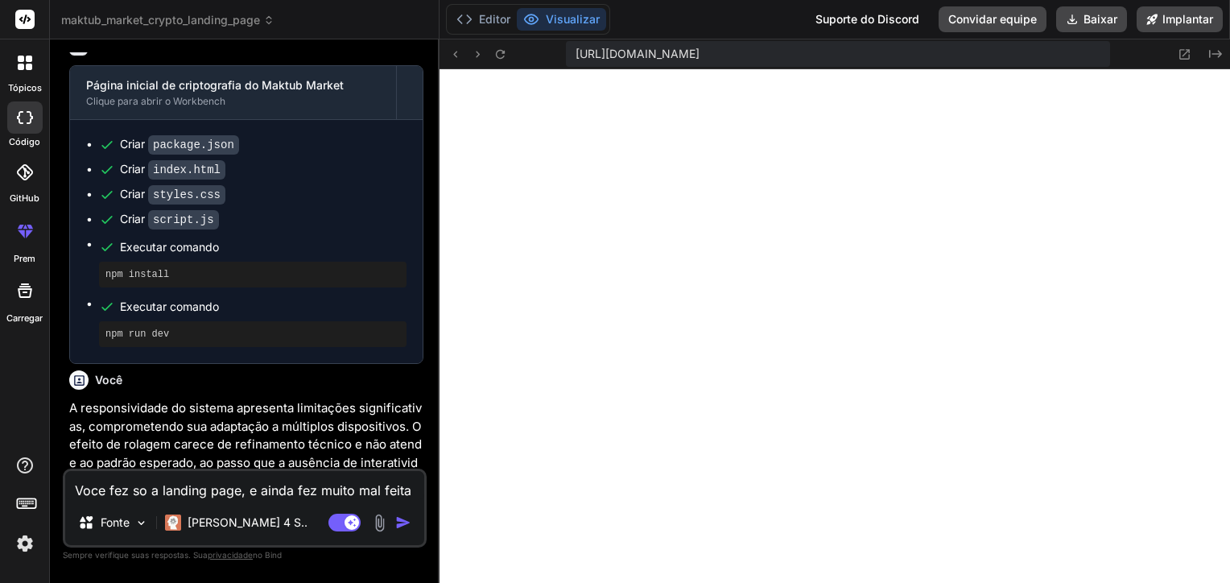
type textarea "x"
type textarea "Voce fez so a landing page, e ainda fez muito mal feita c"
type textarea "x"
type textarea "Voce fez so a landing page, e ainda fez muito mal feita co"
type textarea "x"
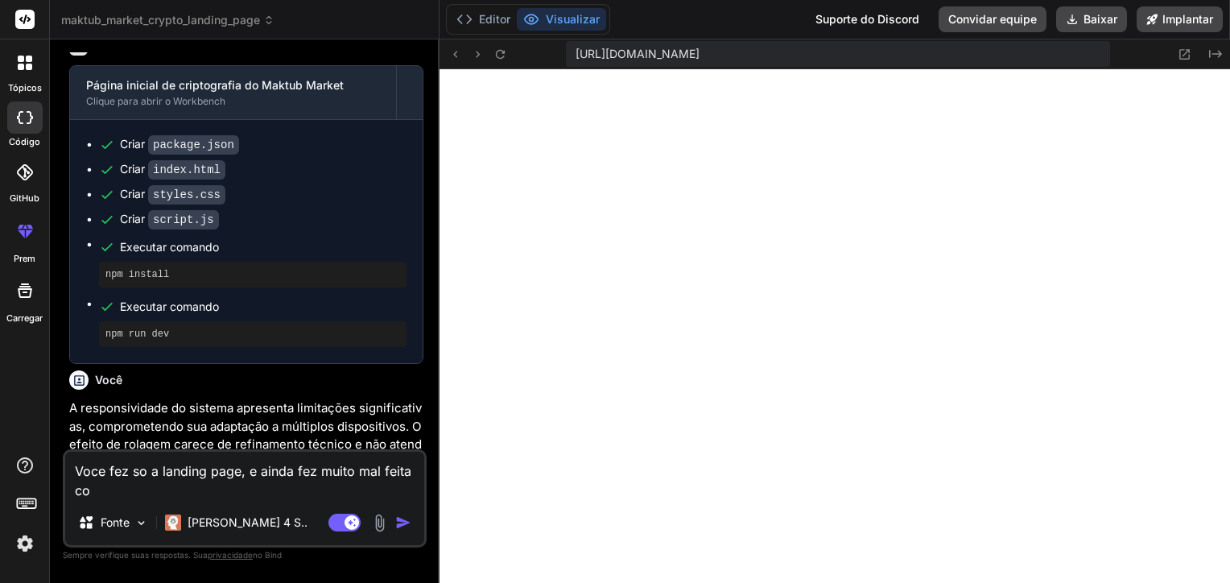
type textarea "Voce fez so a landing page, e ainda fez muito mal feita com"
type textarea "x"
type textarea "Voce fez so a landing page, e ainda fez muito mal feita com"
type textarea "x"
type textarea "Voce fez so a landing page, e ainda fez muito mal feita com b"
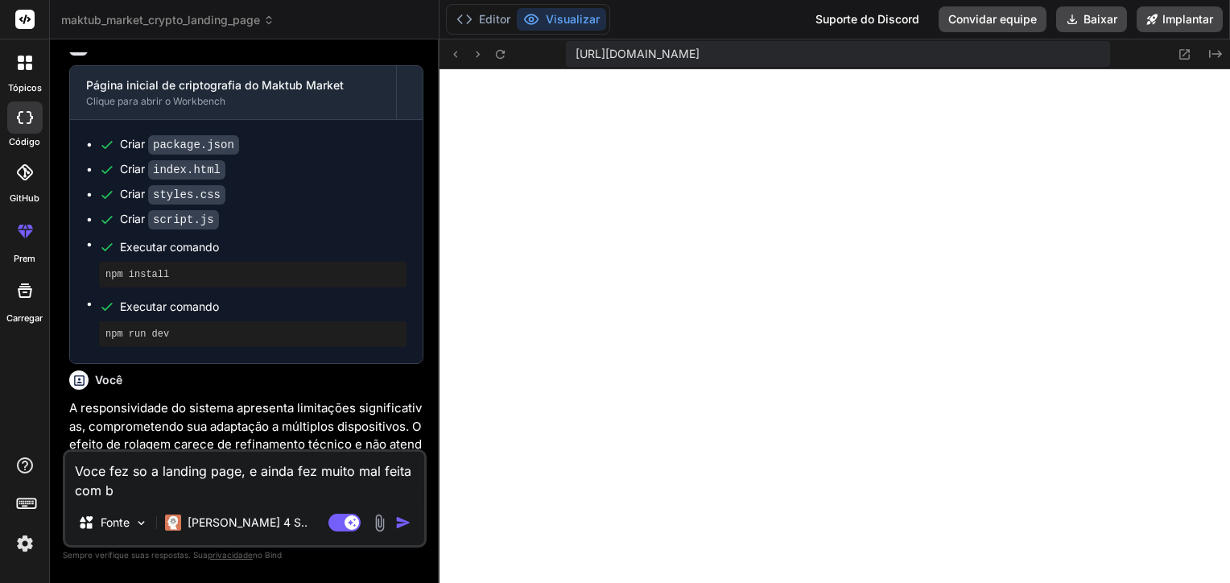
type textarea "x"
type textarea "Voce fez so a landing page, e ainda fez muito mal feita com bo"
type textarea "x"
type textarea "Voce fez so a landing page, e ainda fez muito mal feita com bot"
type textarea "x"
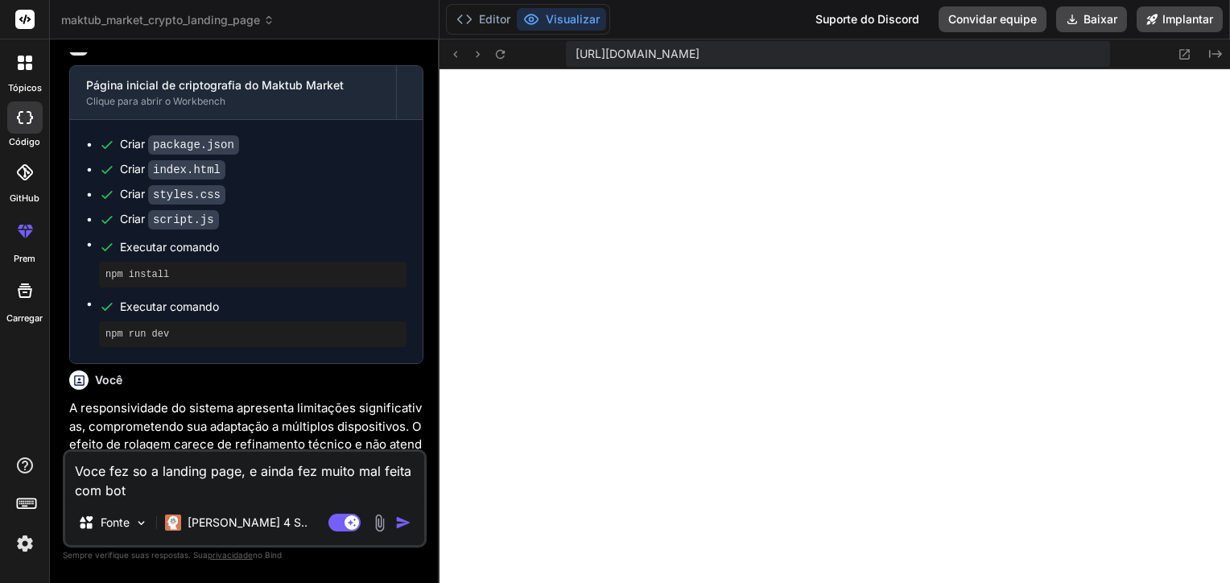
type textarea "Voce fez so a landing page, e ainda fez muito mal feita com boto"
type textarea "x"
type textarea "Voce fez so a landing page, e ainda fez muito mal feita com botoe"
type textarea "x"
type textarea "Voce fez so a landing page, e ainda fez muito mal feita com botoes"
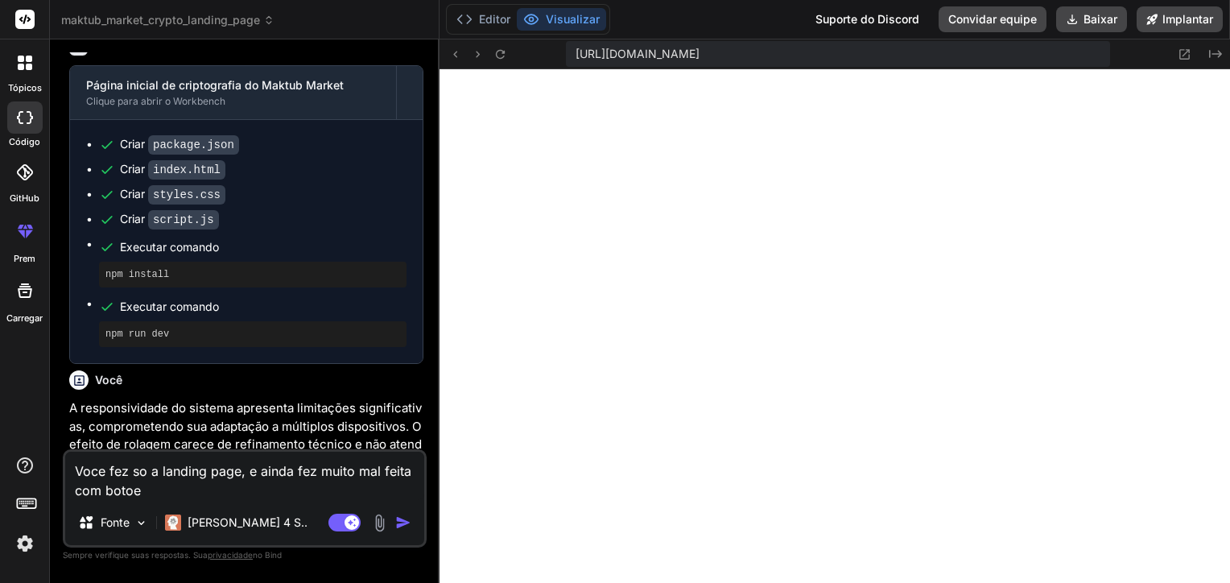
type textarea "x"
type textarea "Voce fez so a landing page, e ainda fez muito mal feita com botoes"
type textarea "x"
type textarea "Voce fez so a landing page, e ainda fez muito mal feita com botoes c"
type textarea "x"
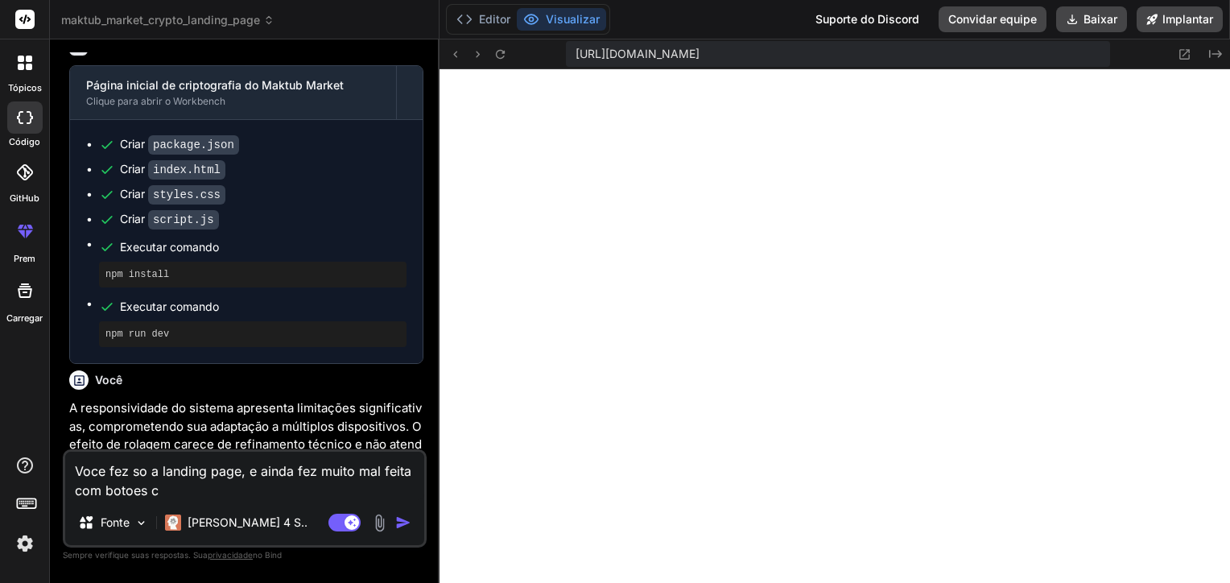
type textarea "Voce fez so a landing page, e ainda fez muito mal feita com botoes co"
type textarea "x"
type textarea "Voce fez so a landing page, e ainda fez muito mal feita com botoes cor"
type textarea "x"
type textarea "Voce fez so a landing page, e ainda fez muito mal feita com botoes cort"
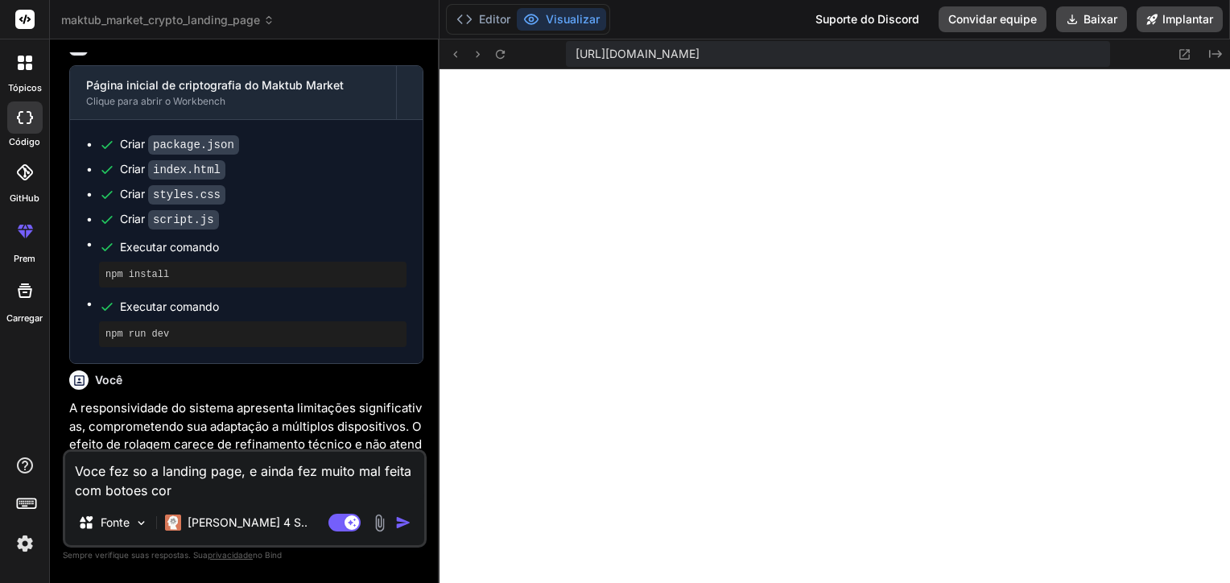
type textarea "x"
type textarea "Voce fez so a landing page, e ainda fez muito mal feita com botoes corta"
type textarea "x"
type textarea "Voce fez so a landing page, e ainda fez muito mal feita com botoes cortad"
type textarea "x"
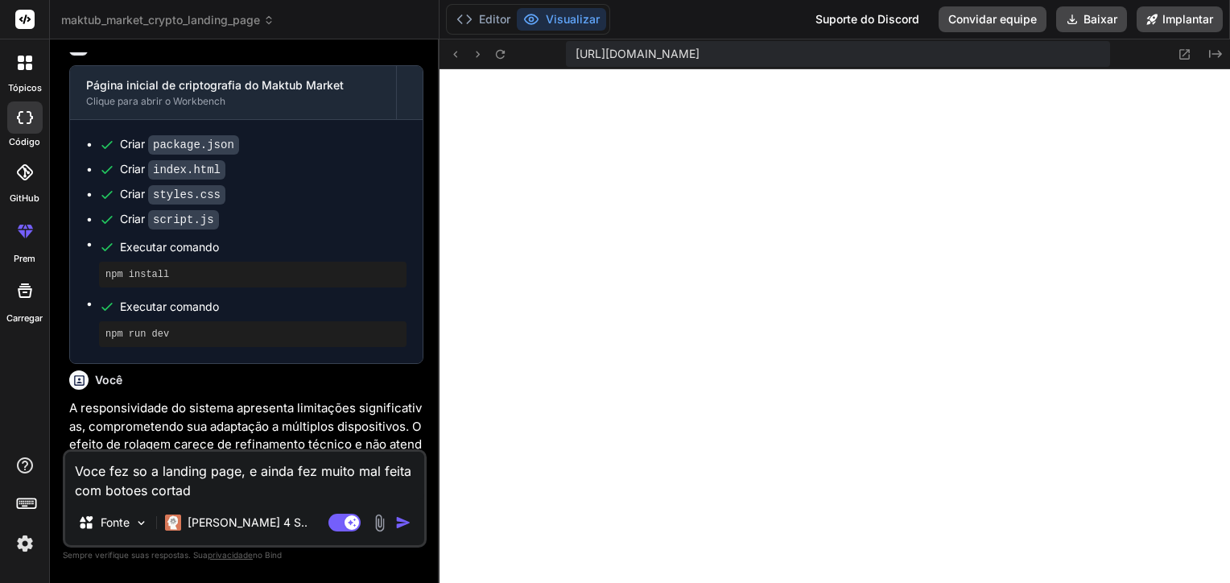
type textarea "Voce fez so a landing page, e ainda fez muito mal feita com botoes cortado"
type textarea "x"
type textarea "Voce fez so a landing page, e ainda fez muito mal feita com botoes cortados"
type textarea "x"
type textarea "Voce fez so a landing page, e ainda fez muito mal feita com botoes ecortados"
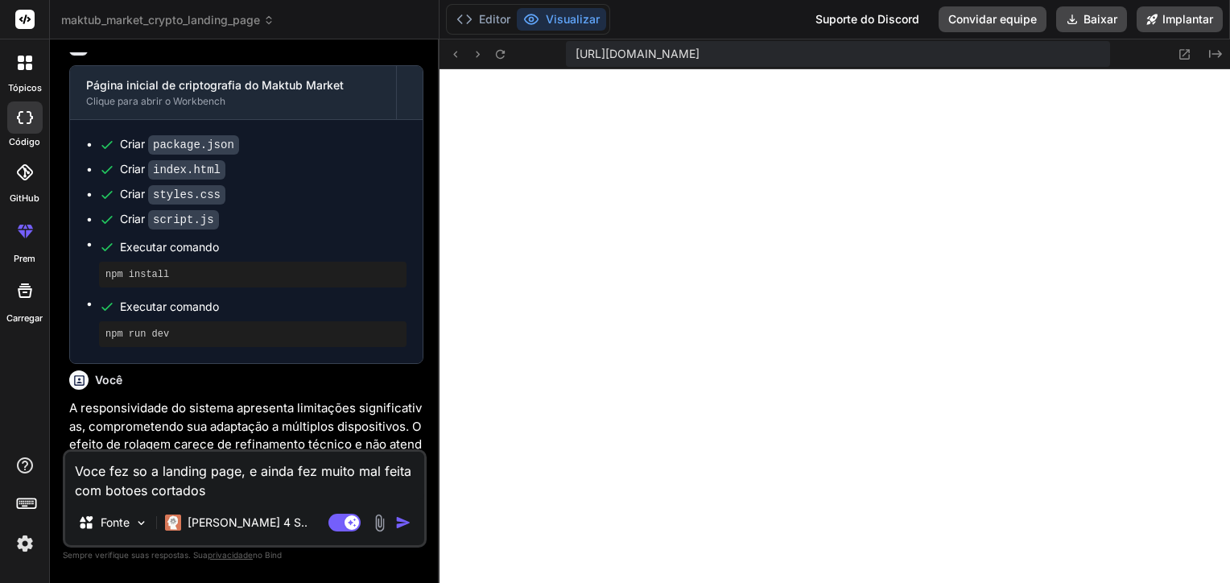
type textarea "x"
type textarea "Voce fez so a landing page, e ainda fez muito mal feita com botoes e cortados"
type textarea "x"
type textarea "Voce fez so a landing page, e ainda fez muito mal feita com botoes e ccortados"
type textarea "x"
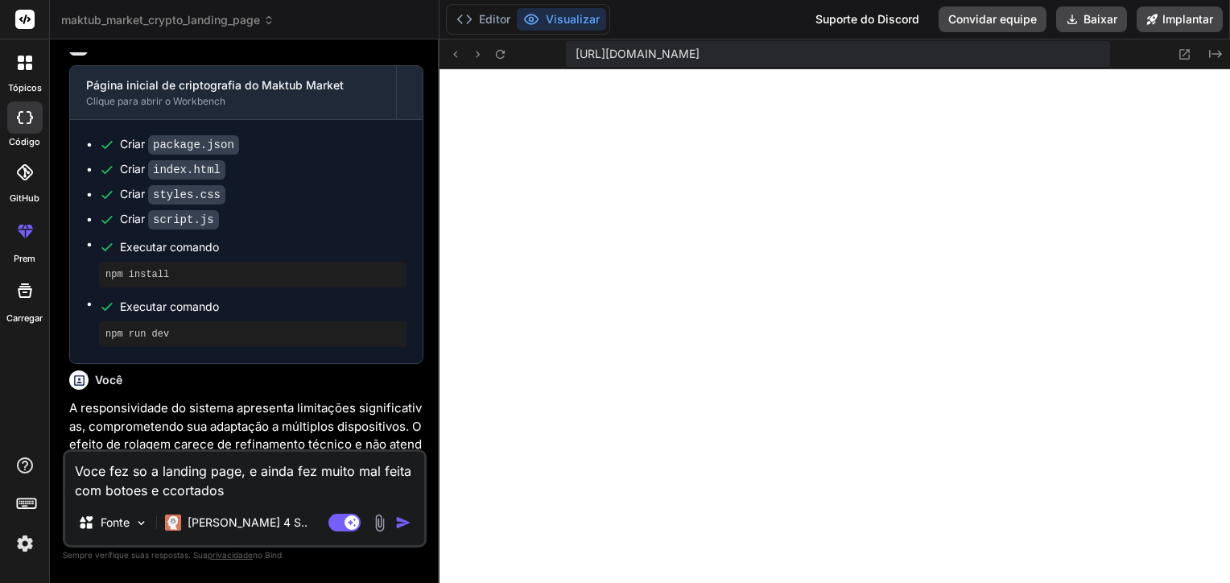
type textarea "Voce fez so a landing page, e ainda fez muito mal feita com botoes e cocortados"
type textarea "x"
type textarea "Voce fez so a landing page, e ainda fez muito mal feita com botoes e comcortados"
type textarea "x"
type textarea "Voce fez so a landing page, e ainda fez muito mal feita com botoes e compcortad…"
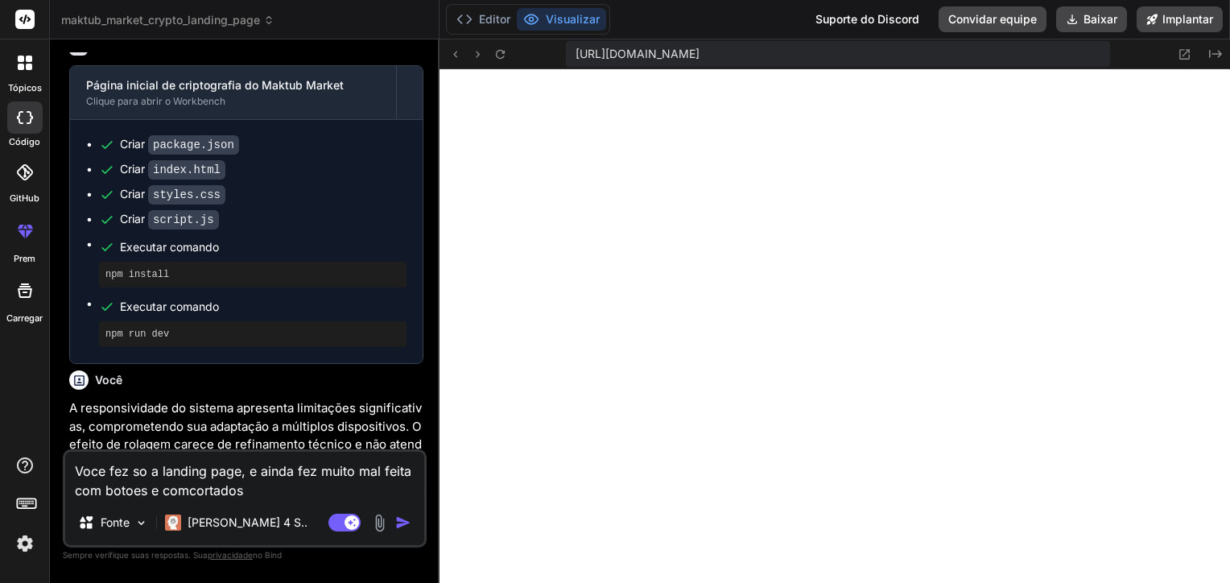
type textarea "x"
type textarea "Voce fez so a landing page, e ainda fez muito mal feita com botoes e compocorta…"
type textarea "x"
type textarea "Voce fez so a landing page, e ainda fez muito mal feita com botoes e componcort…"
type textarea "x"
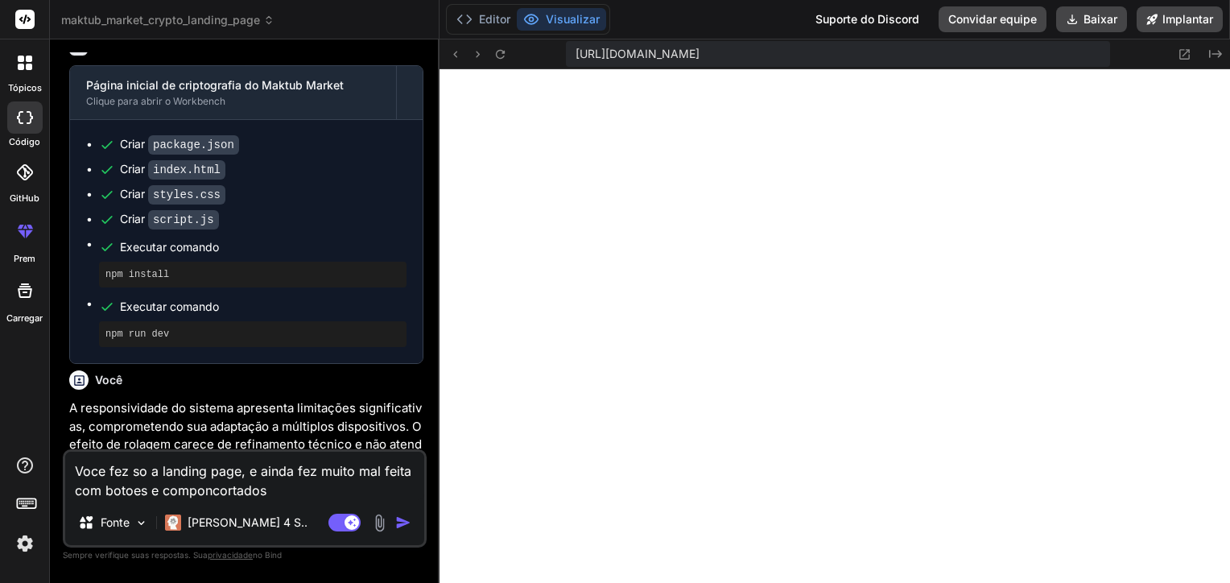
type textarea "Voce fez so a landing page, e ainda fez muito mal feita com botoes e componecor…"
type textarea "x"
type textarea "Voce fez so a landing page, e ainda fez muito mal feita com botoes e componenco…"
type textarea "x"
type textarea "Voce fez so a landing page, e ainda fez muito mal feita com botoes e componenrc…"
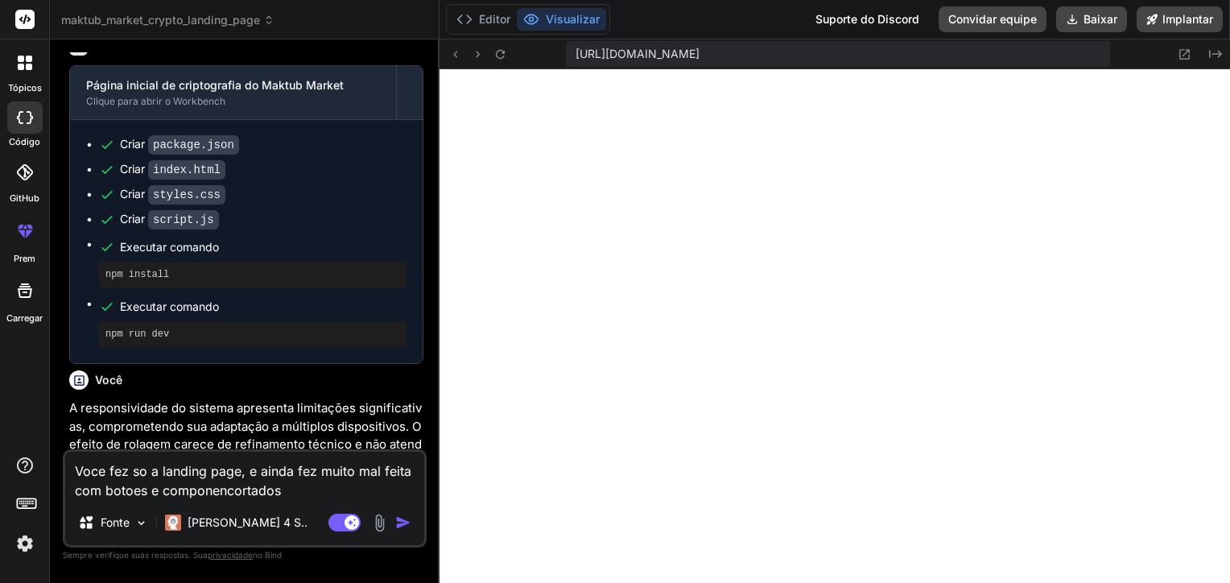
type textarea "x"
type textarea "Voce fez so a landing page, e ainda fez muito mal feita com botoes e componenco…"
type textarea "x"
type textarea "Voce fez so a landing page, e ainda fez muito mal feita com botoes e componentc…"
type textarea "x"
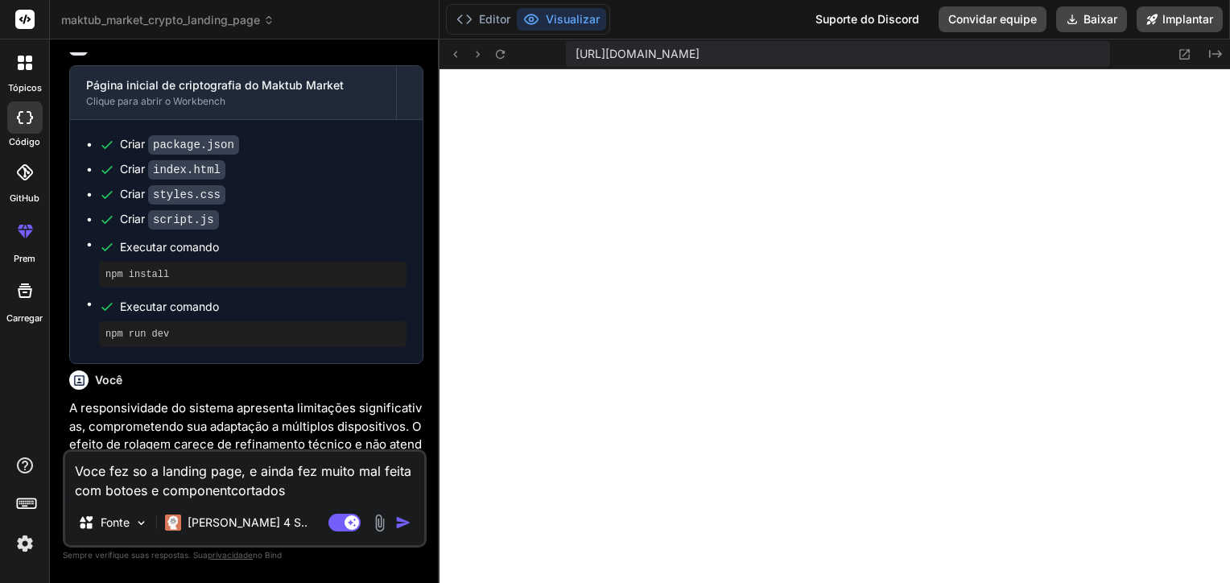
type textarea "Voce fez so a landing page, e ainda fez muito mal feita com botoes e componente…"
type textarea "x"
type textarea "Voce fez so a landing page, e ainda fez muito mal feita com botoes e componente…"
type textarea "x"
type textarea "Voce fez so a landing page, e ainda fez muito mal feita com botoes e componente…"
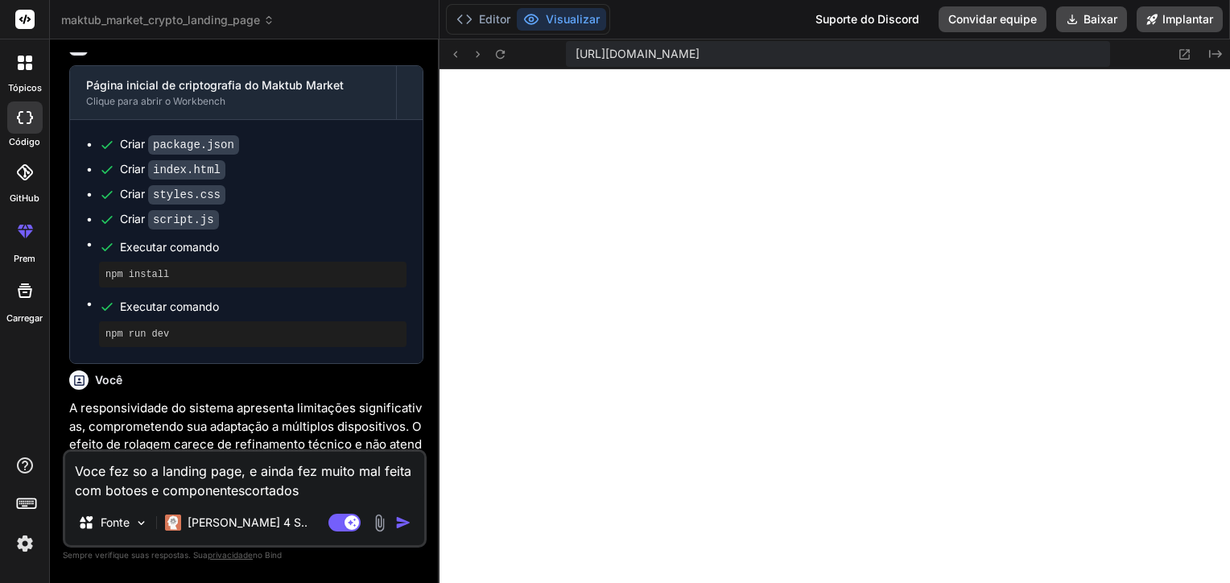
type textarea "x"
type textarea "Voce fez so a landing page, e ainda fez muito mal feita com botoes e componente…"
click at [1177, 51] on icon at bounding box center [1184, 54] width 14 height 14
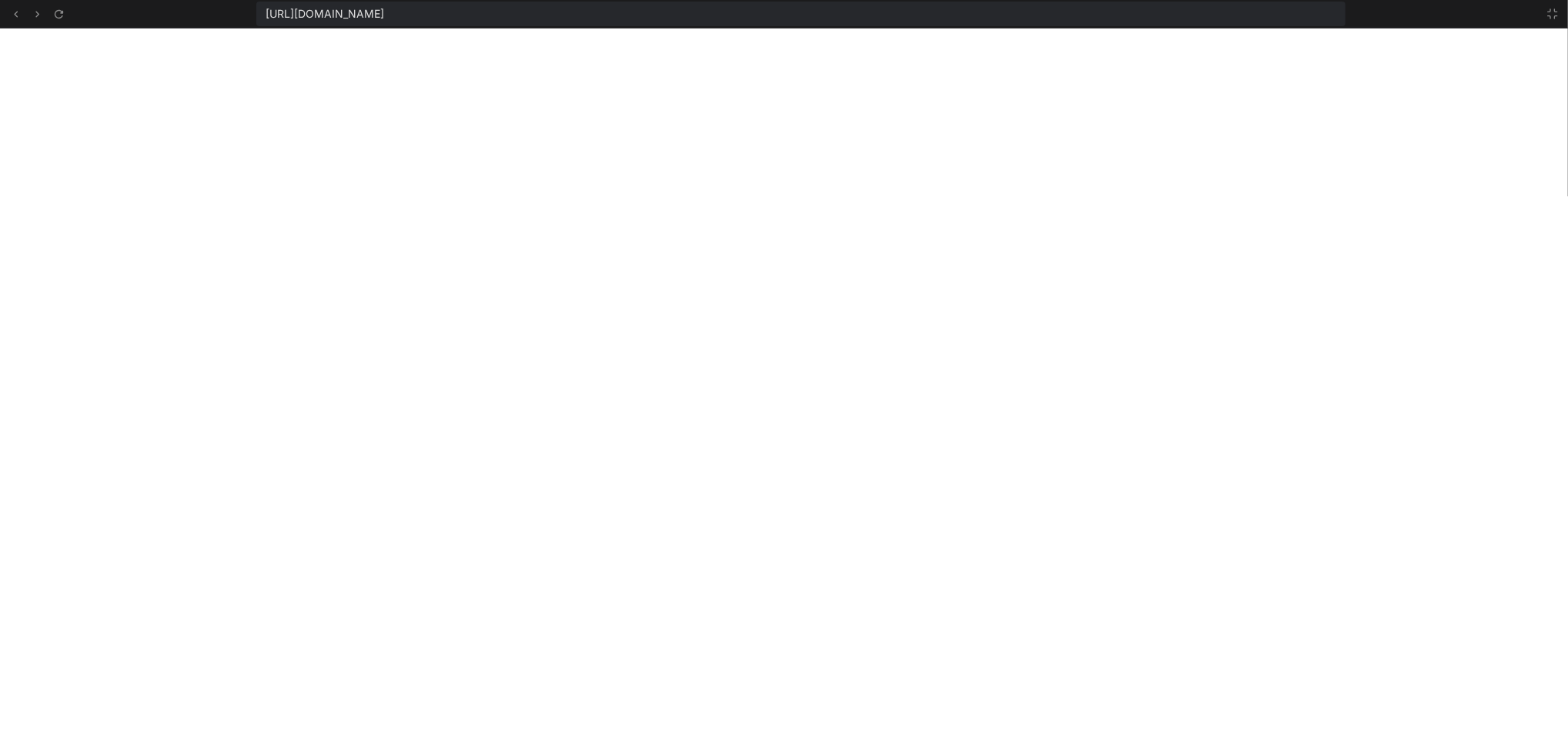
scroll to position [621, 0]
click at [1176, 13] on icon at bounding box center [1553, 13] width 12 height 12
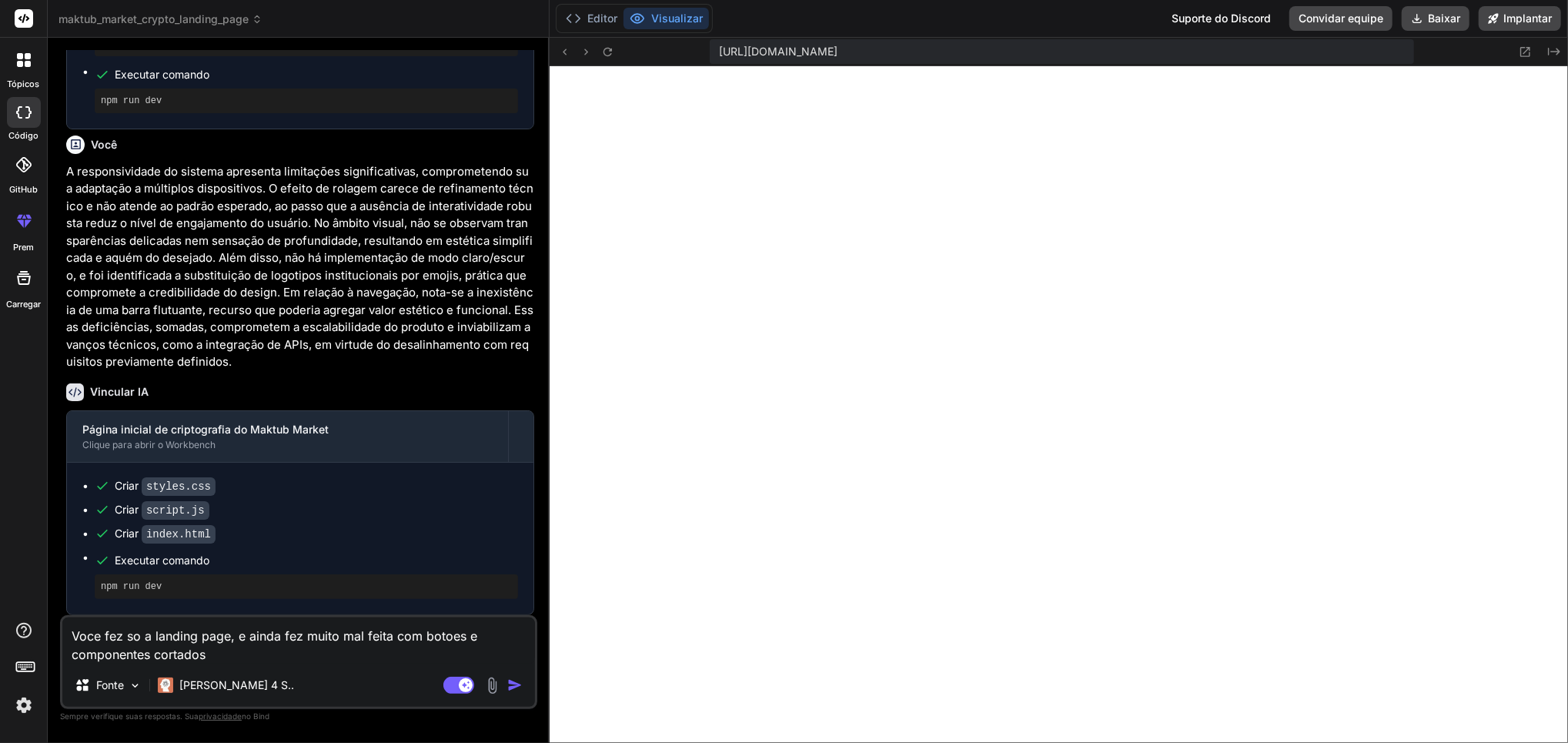
scroll to position [709, 0]
click at [315, 557] on textarea "Voce fez so a landing page, e ainda fez muito mal feita com botoes e componente…" at bounding box center [298, 640] width 473 height 46
click at [486, 557] on img at bounding box center [492, 685] width 18 height 18
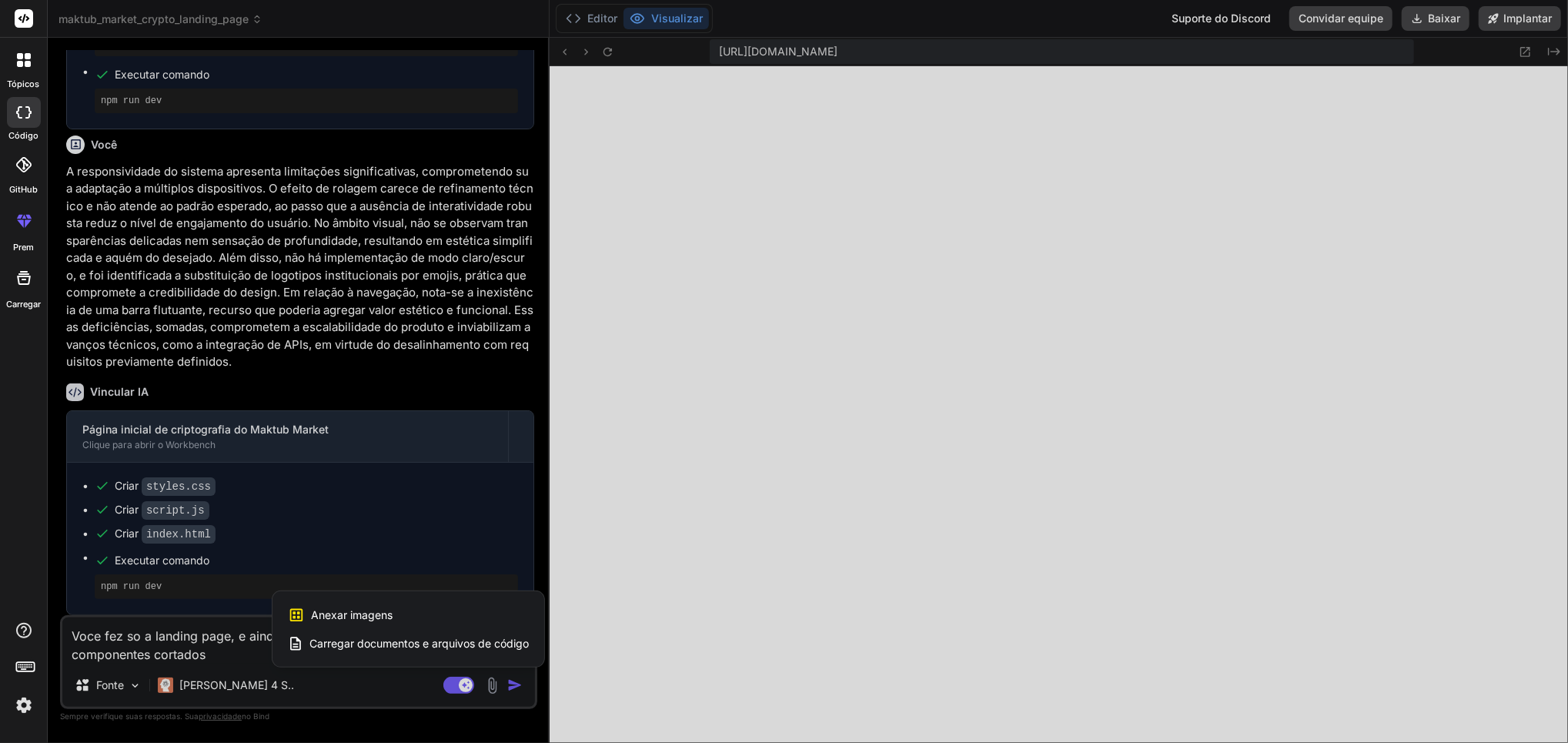
click at [472, 557] on div "Anexar imagens Os anexos de imagem são suportados apenas nos modelos [PERSON_NA…" at bounding box center [409, 615] width 241 height 30
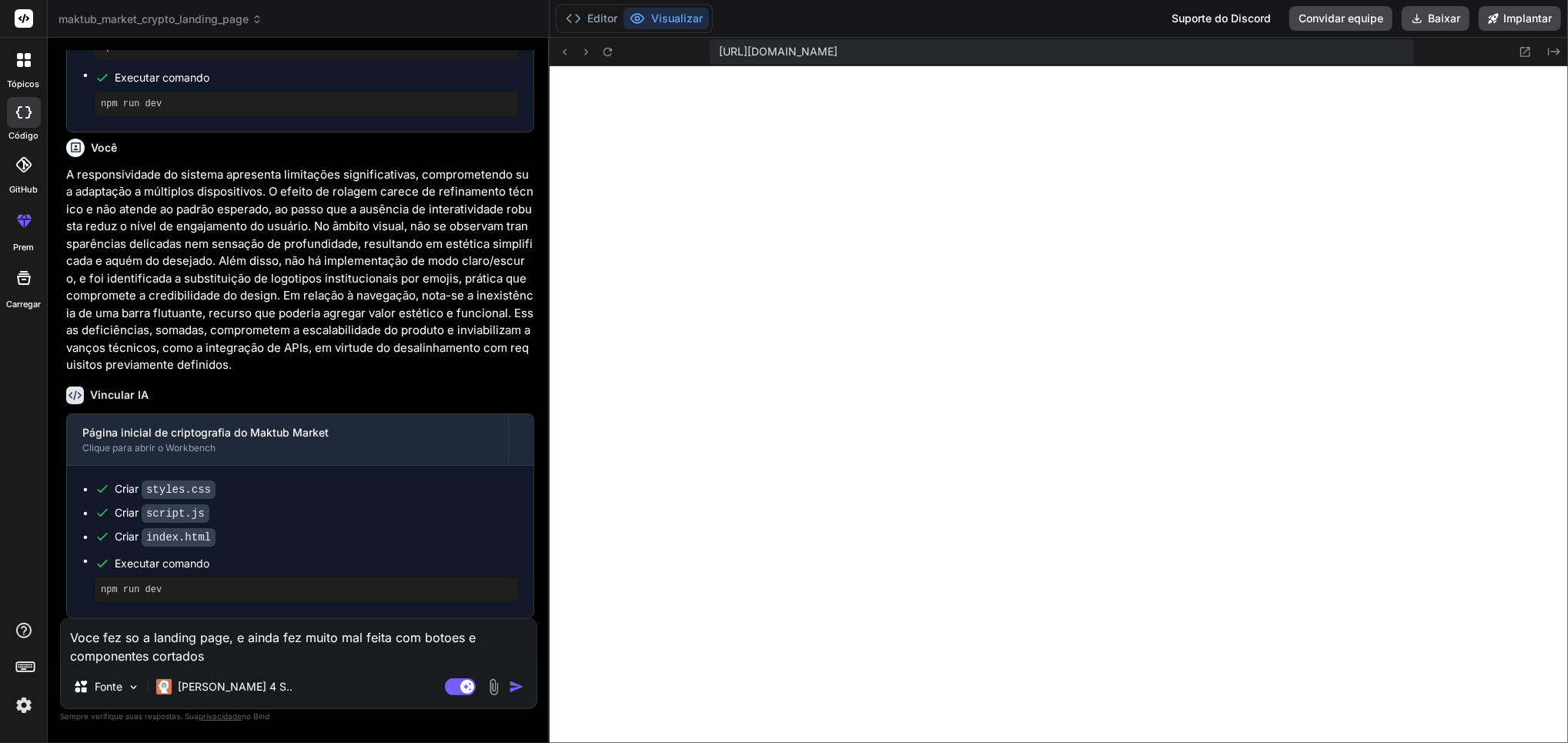
scroll to position [2532, 0]
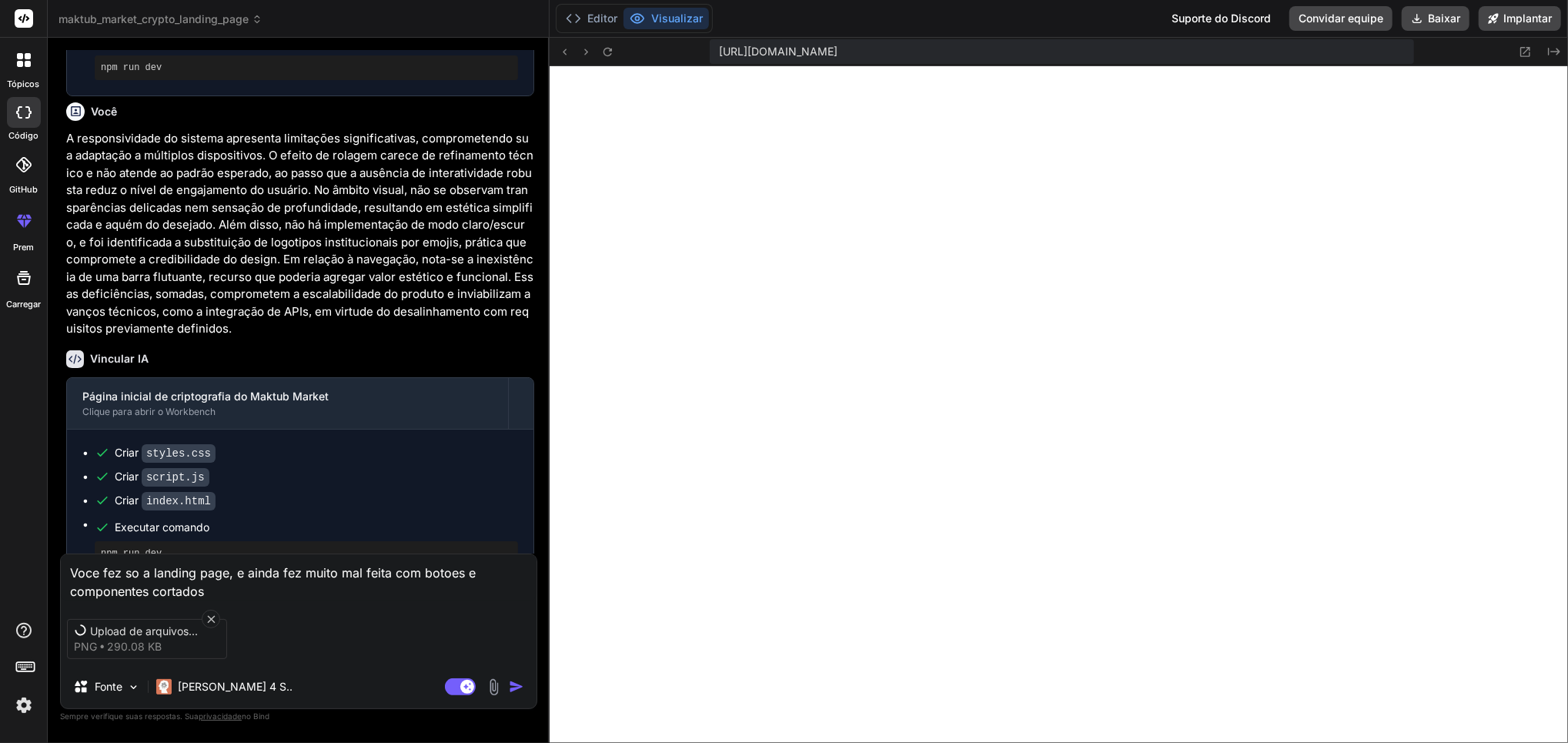
click at [392, 557] on textarea "Voce fez so a landing page, e ainda fez muito mal feita com botoes e componente…" at bounding box center [298, 577] width 475 height 46
click at [351, 557] on textarea "Voce fez so a landing page, e ainda fez muito mal feita com botoes e componente…" at bounding box center [298, 577] width 475 height 46
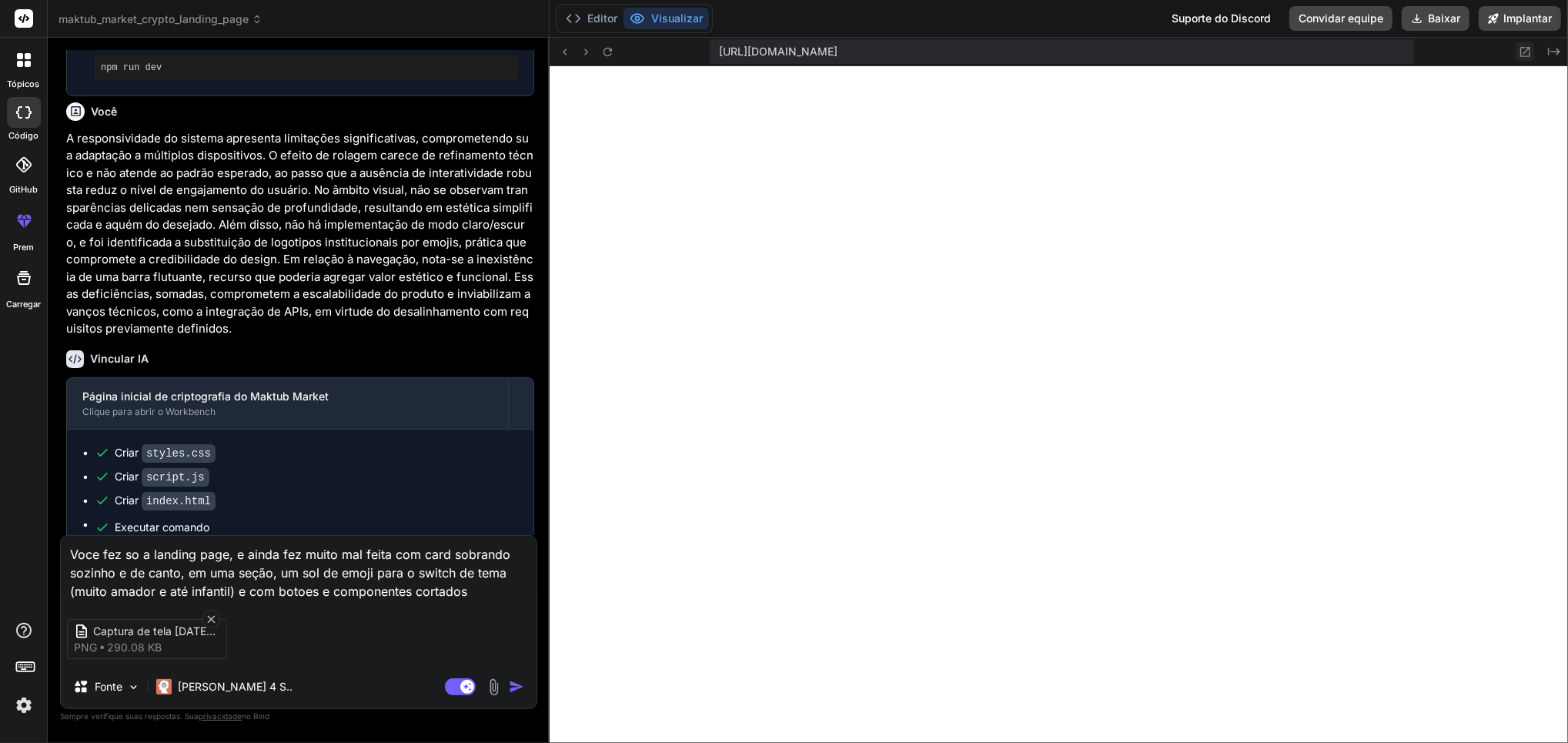
click at [1176, 45] on button at bounding box center [1525, 51] width 18 height 18
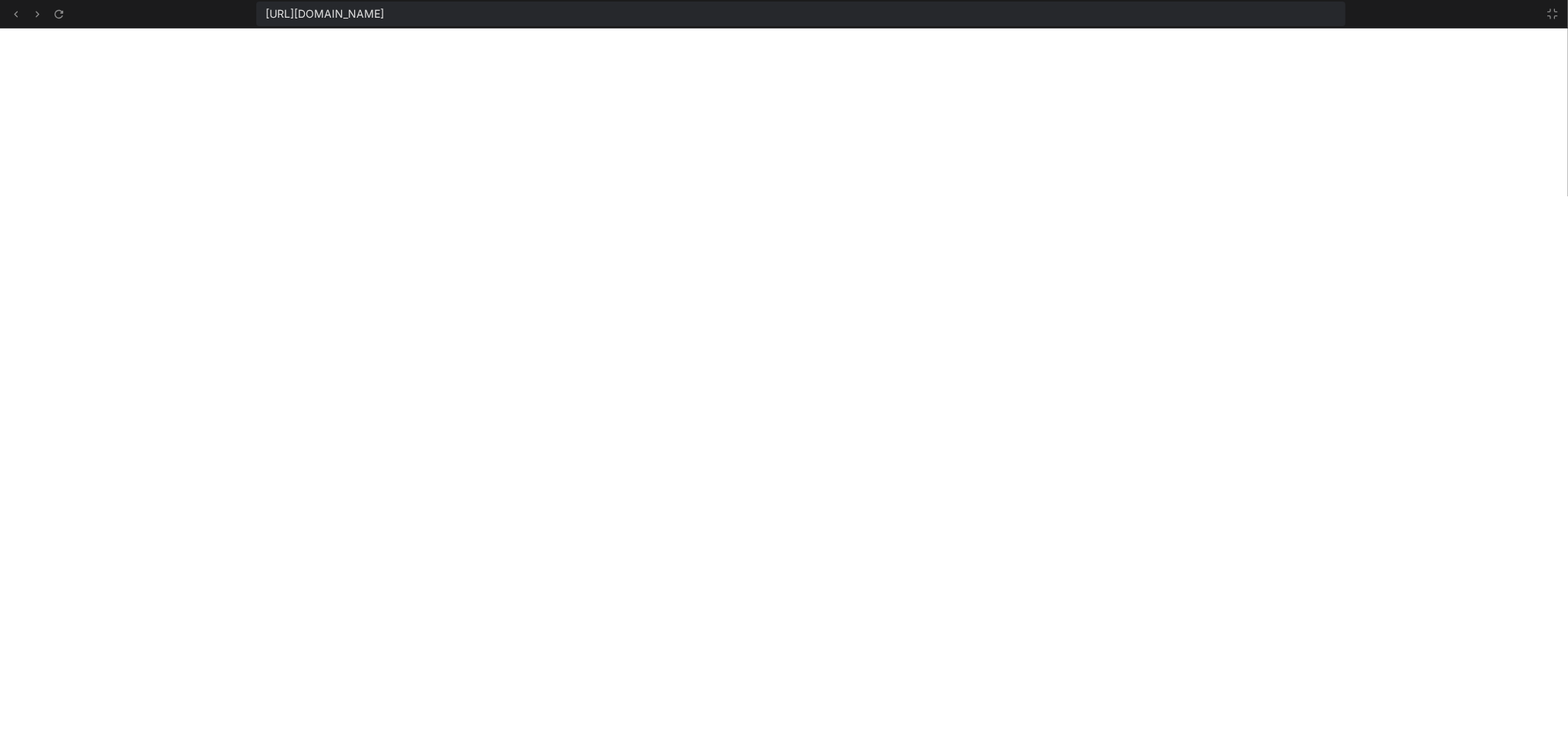
scroll to position [798, 0]
click at [1176, 13] on button at bounding box center [1553, 13] width 18 height 18
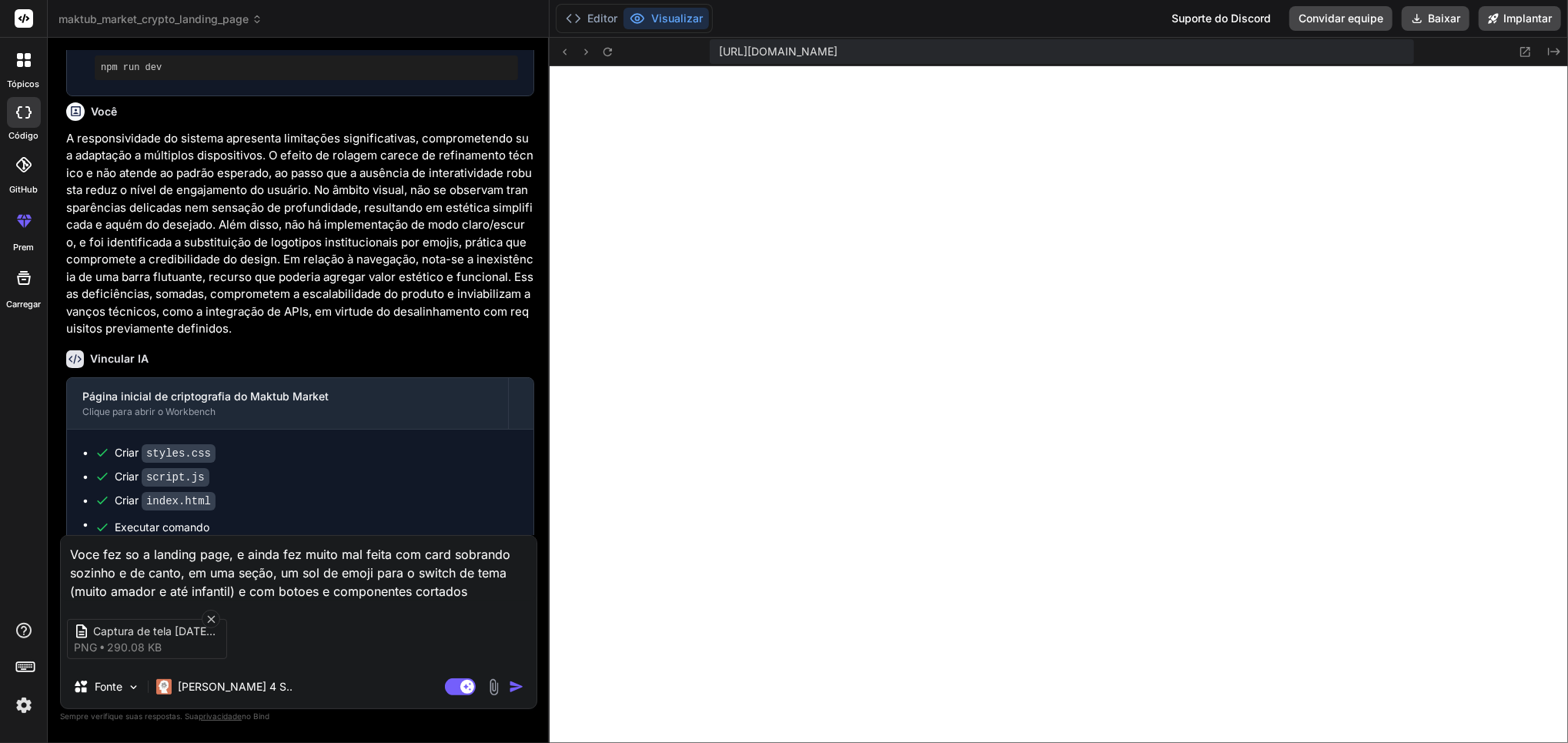
scroll to position [886, 0]
click at [231, 557] on textarea "Voce fez so a landing page, e ainda fez muito mal feita com card sobrando sozin…" at bounding box center [298, 568] width 475 height 65
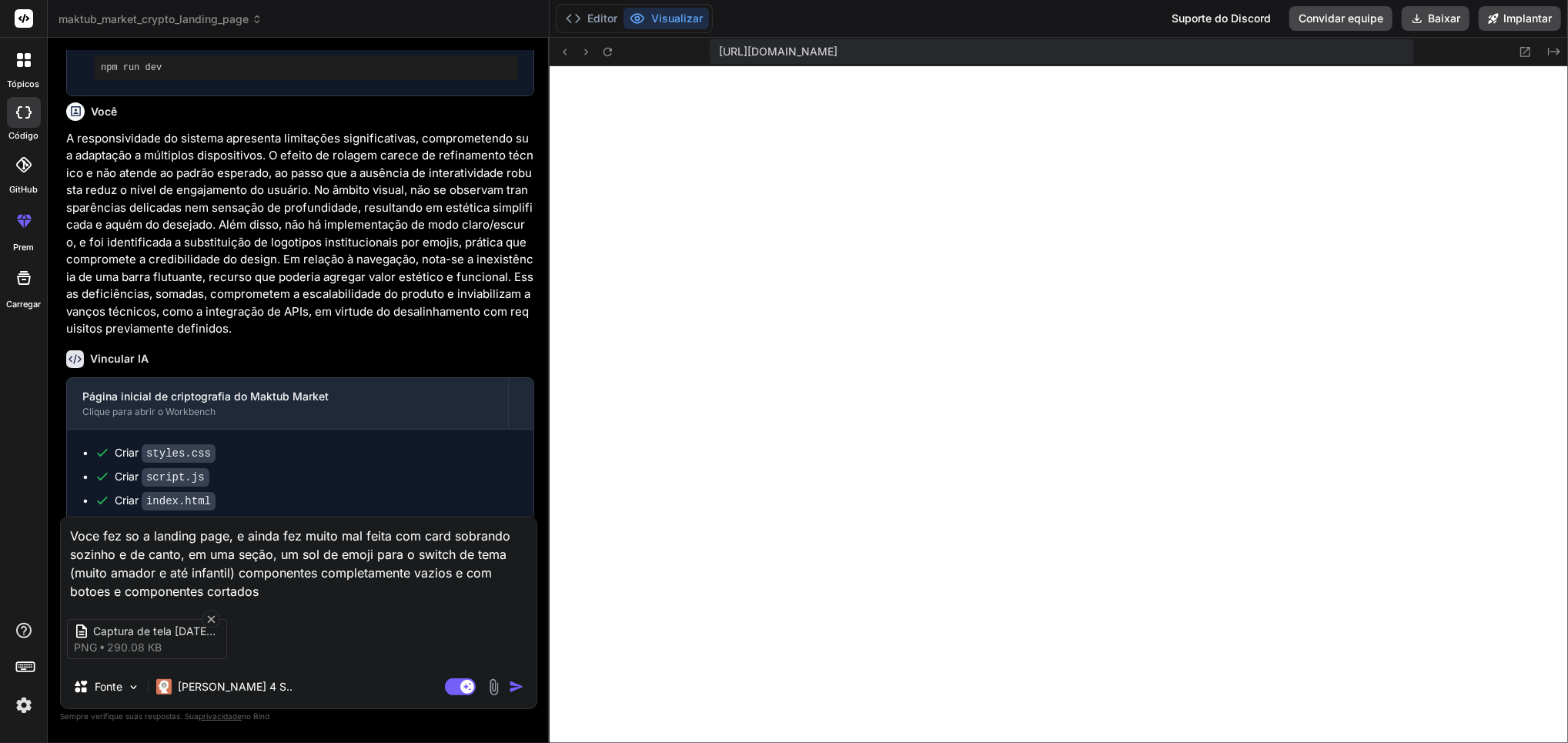
click at [1176, 48] on div "Created with Pixso." at bounding box center [1535, 51] width 55 height 18
click at [1176, 50] on icon at bounding box center [1526, 52] width 13 height 13
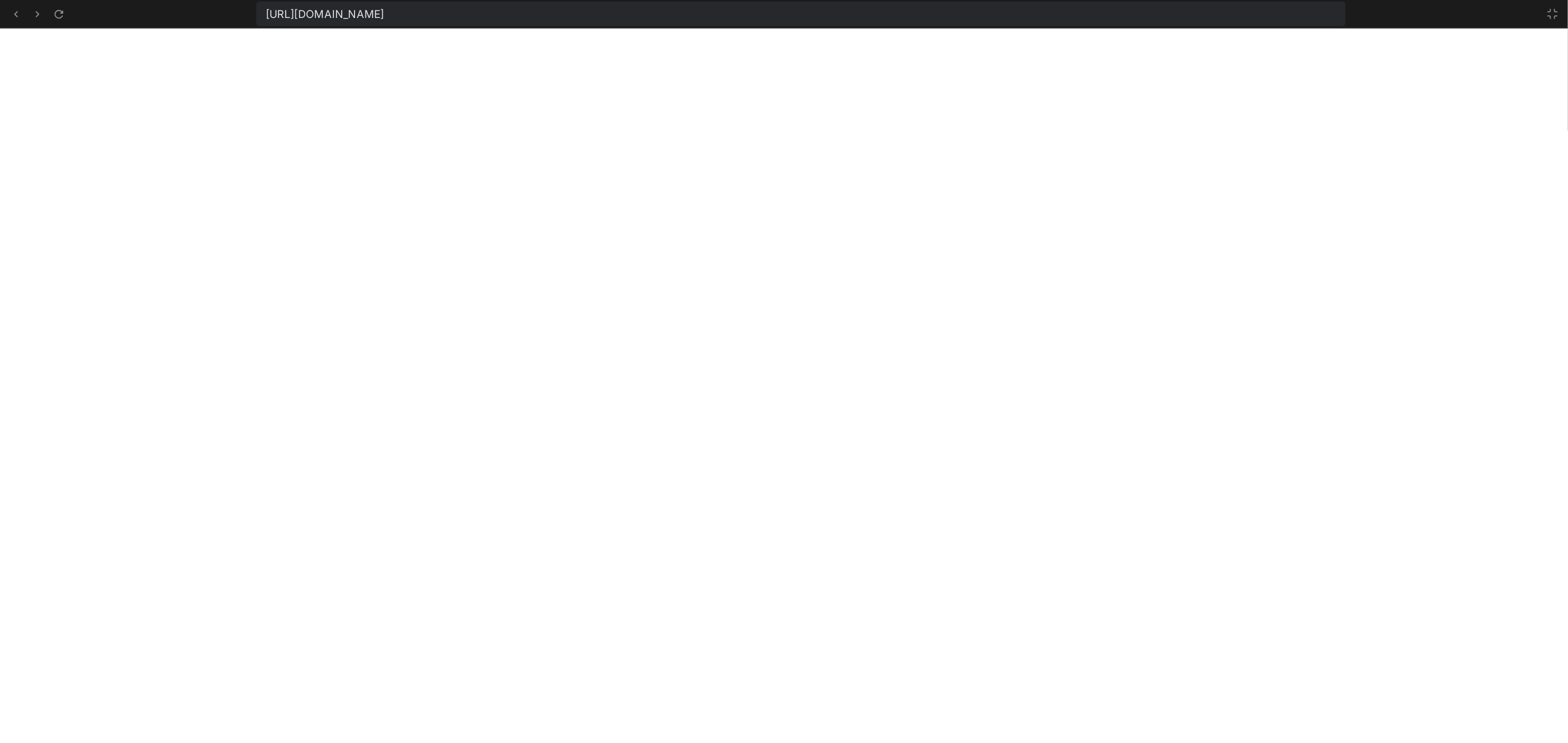
scroll to position [394, 0]
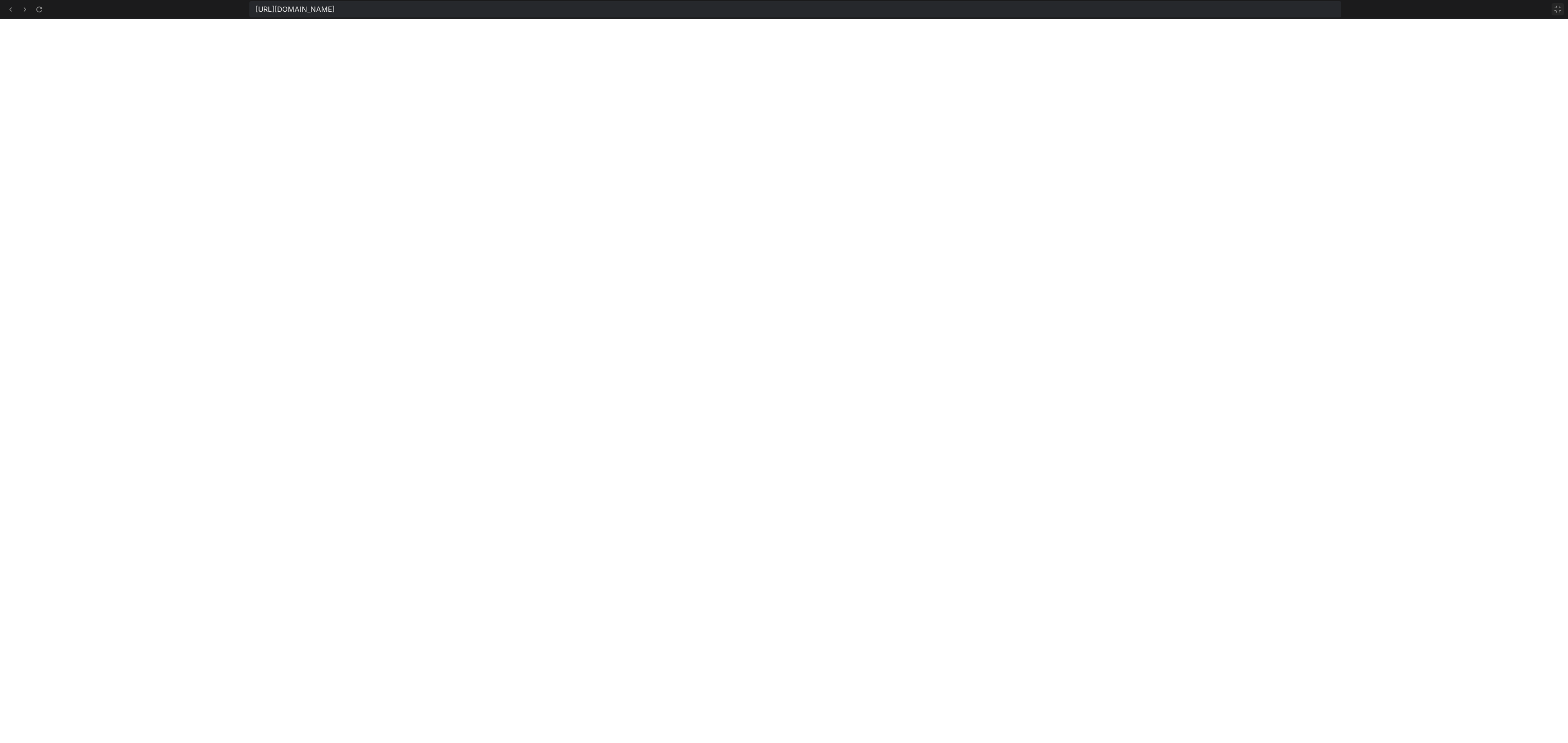
click at [784, 9] on icon at bounding box center [1558, 9] width 8 height 8
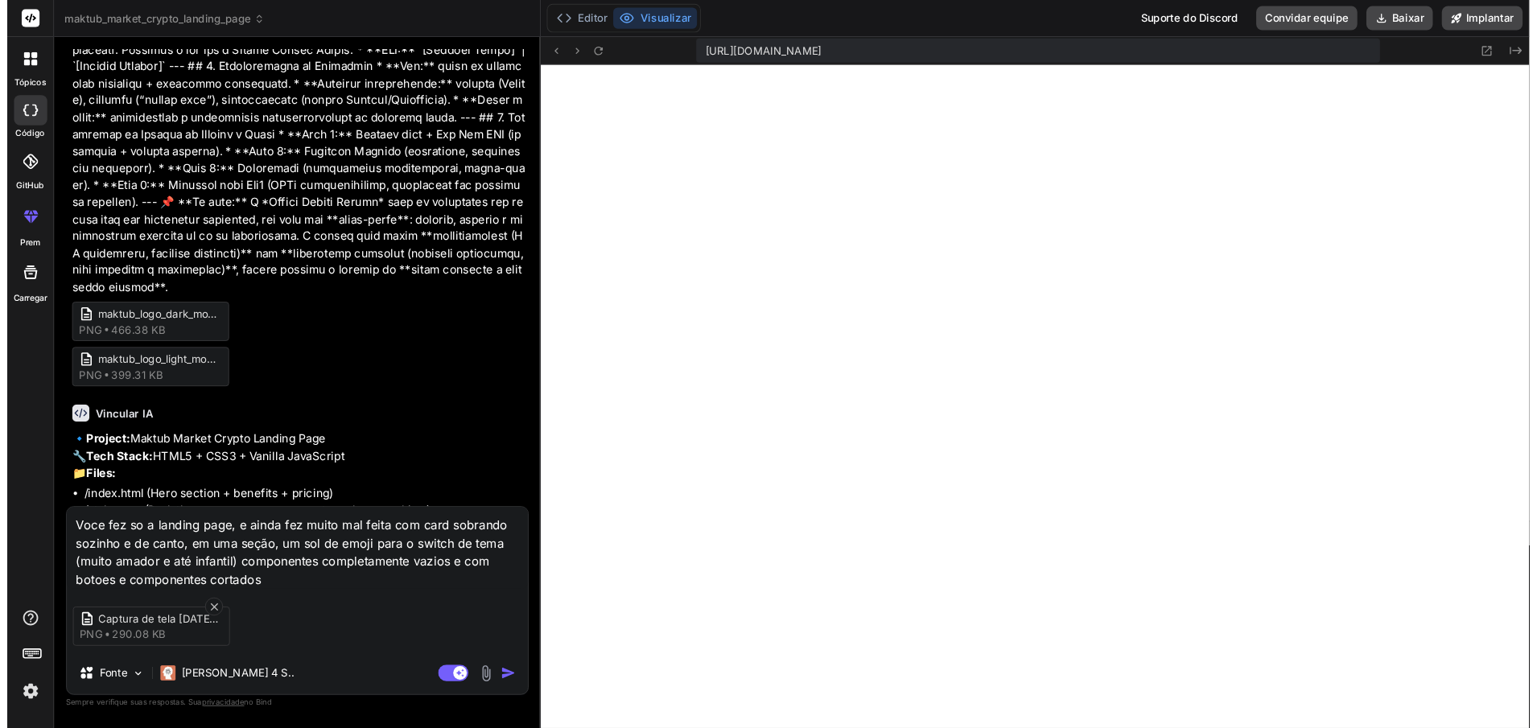
scroll to position [1070, 0]
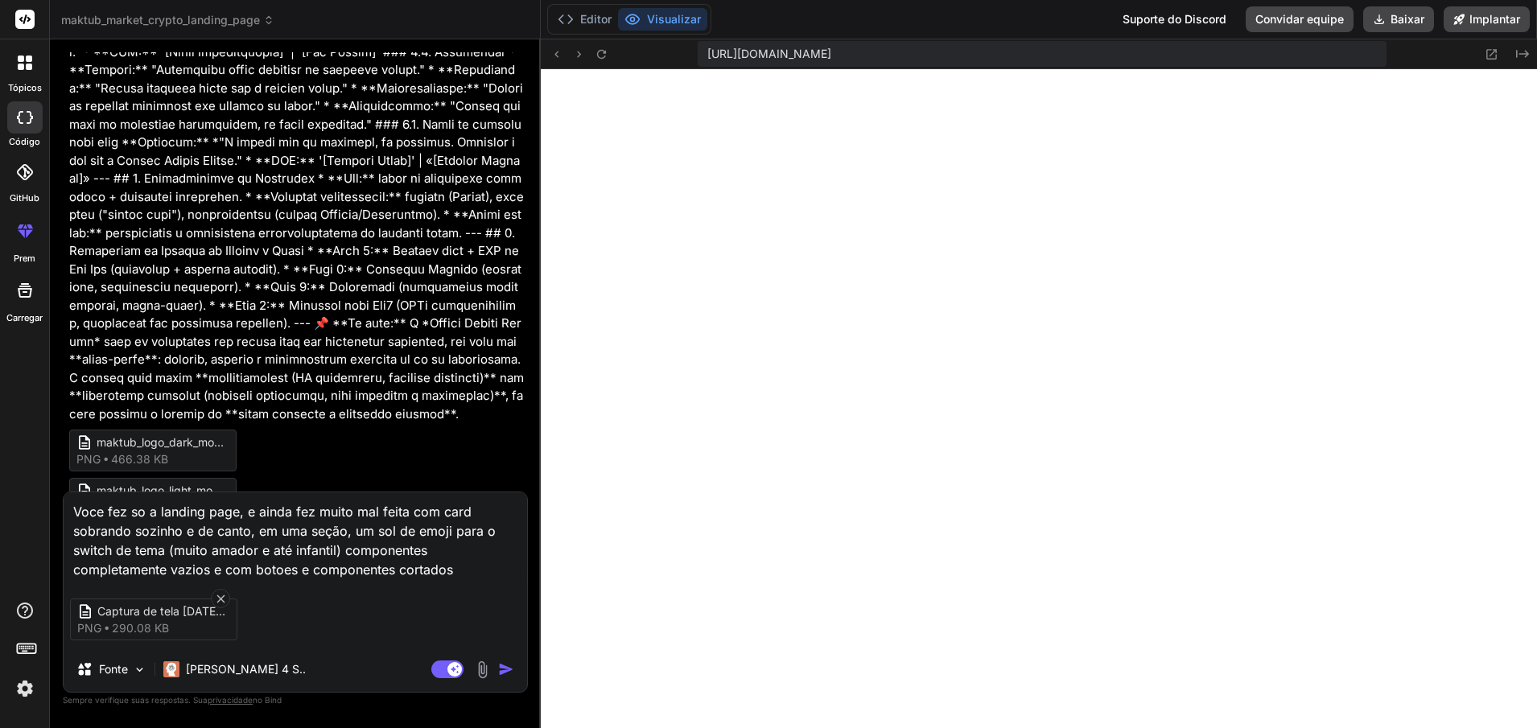
drag, startPoint x: 254, startPoint y: 566, endPoint x: 301, endPoint y: 567, distance: 46.7
click at [301, 567] on textarea "Voce fez so a landing page, e ainda fez muito mal feita com card sobrando sozin…" at bounding box center [296, 536] width 464 height 87
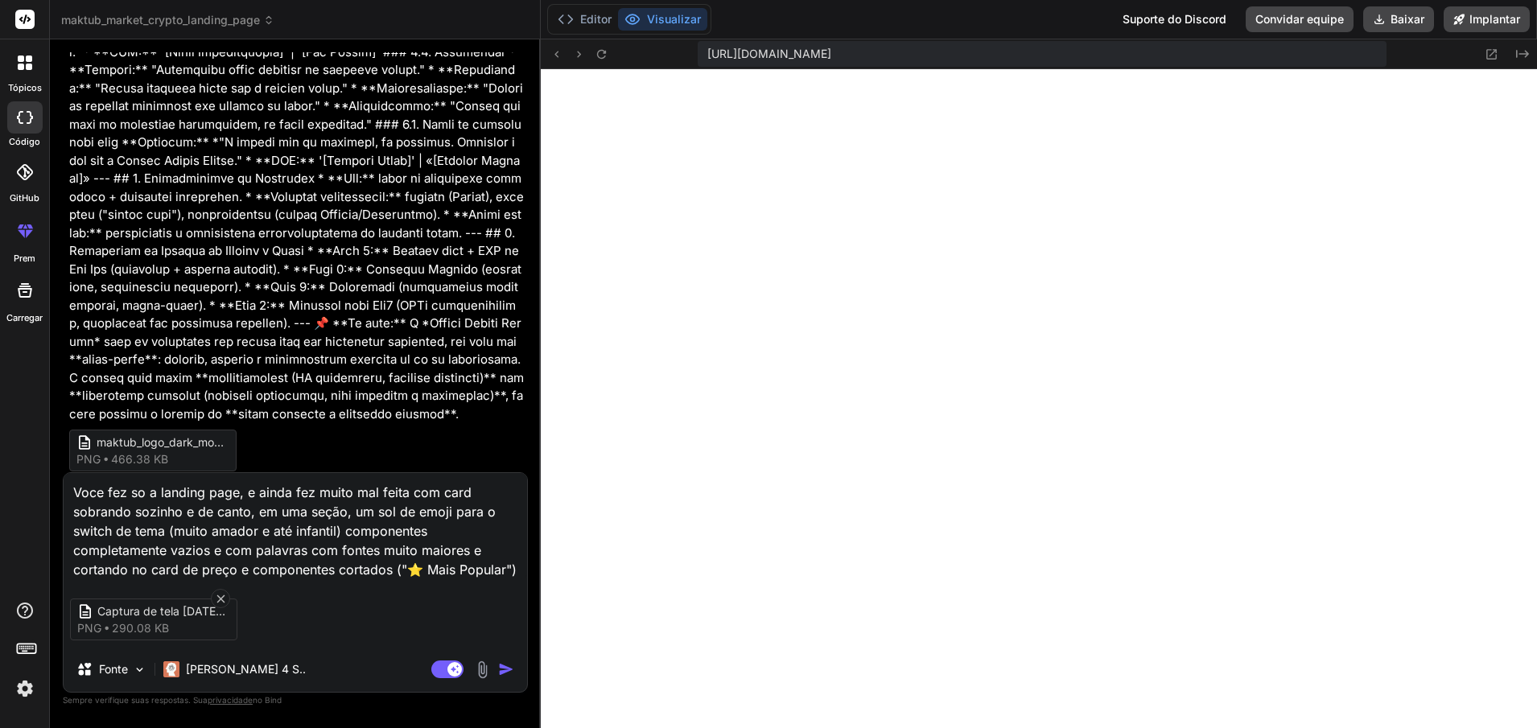
click at [252, 516] on textarea "Voce fez so a landing page, e ainda fez muito mal feita com card sobrando sozin…" at bounding box center [296, 526] width 464 height 106
click at [250, 515] on textarea "Voce fez so a landing page, e ainda fez muito mal feita com card sobrando sozin…" at bounding box center [296, 526] width 464 height 106
paste textarea "Por que escolher o Maktub Market Crypto?"
click at [255, 504] on textarea "Voce fez so a landing page, e ainda fez muito mal feita com card sobrando sozin…" at bounding box center [296, 517] width 464 height 126
click at [350, 489] on textarea "Voce fez so a landing page, e ainda fez muito mal feita com card sobrando sozin…" at bounding box center [296, 517] width 464 height 126
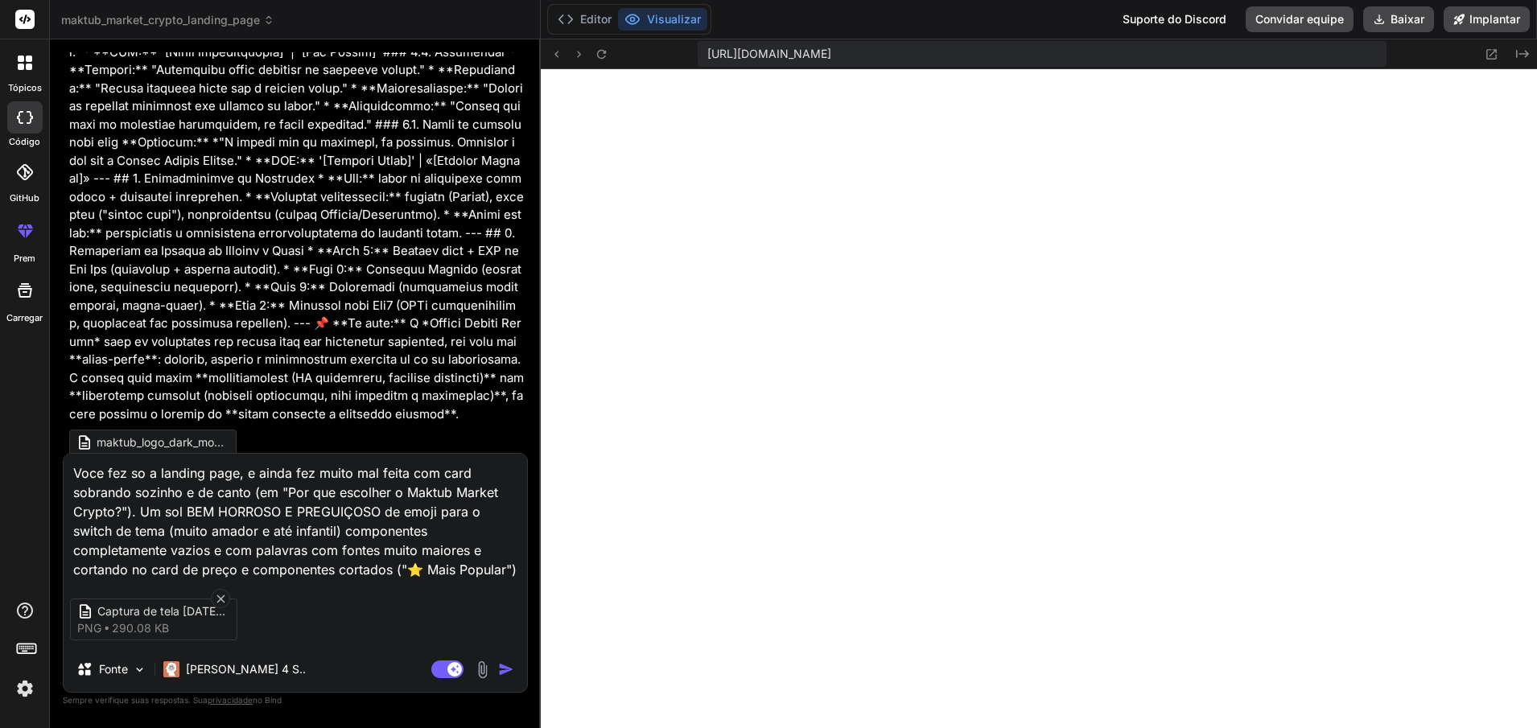
click at [422, 495] on textarea "Voce fez so a landing page, e ainda fez muito mal feita com card sobrando sozin…" at bounding box center [296, 517] width 464 height 126
click at [302, 533] on textarea "Voce fez so a landing page, e ainda fez muito mal feita com card sobrando sozin…" at bounding box center [296, 517] width 464 height 126
click at [207, 544] on textarea "Voce fez so a landing page, e ainda fez muito mal feita com card sobrando sozin…" at bounding box center [296, 517] width 464 height 126
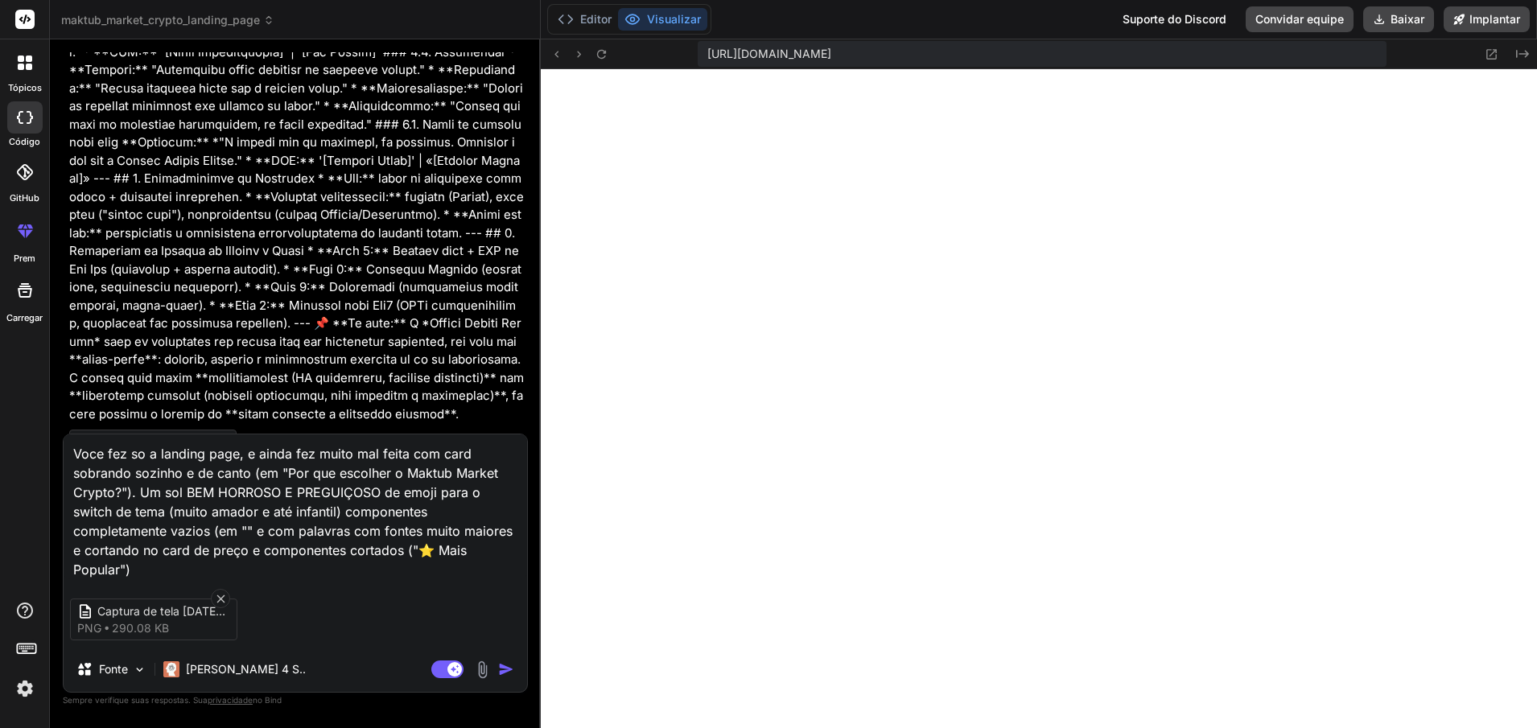
paste textarea "Recursos Avançados"
click at [271, 548] on textarea "Voce fez so a landing page, e ainda fez muito mal feita com card sobrando sozin…" at bounding box center [296, 507] width 464 height 145
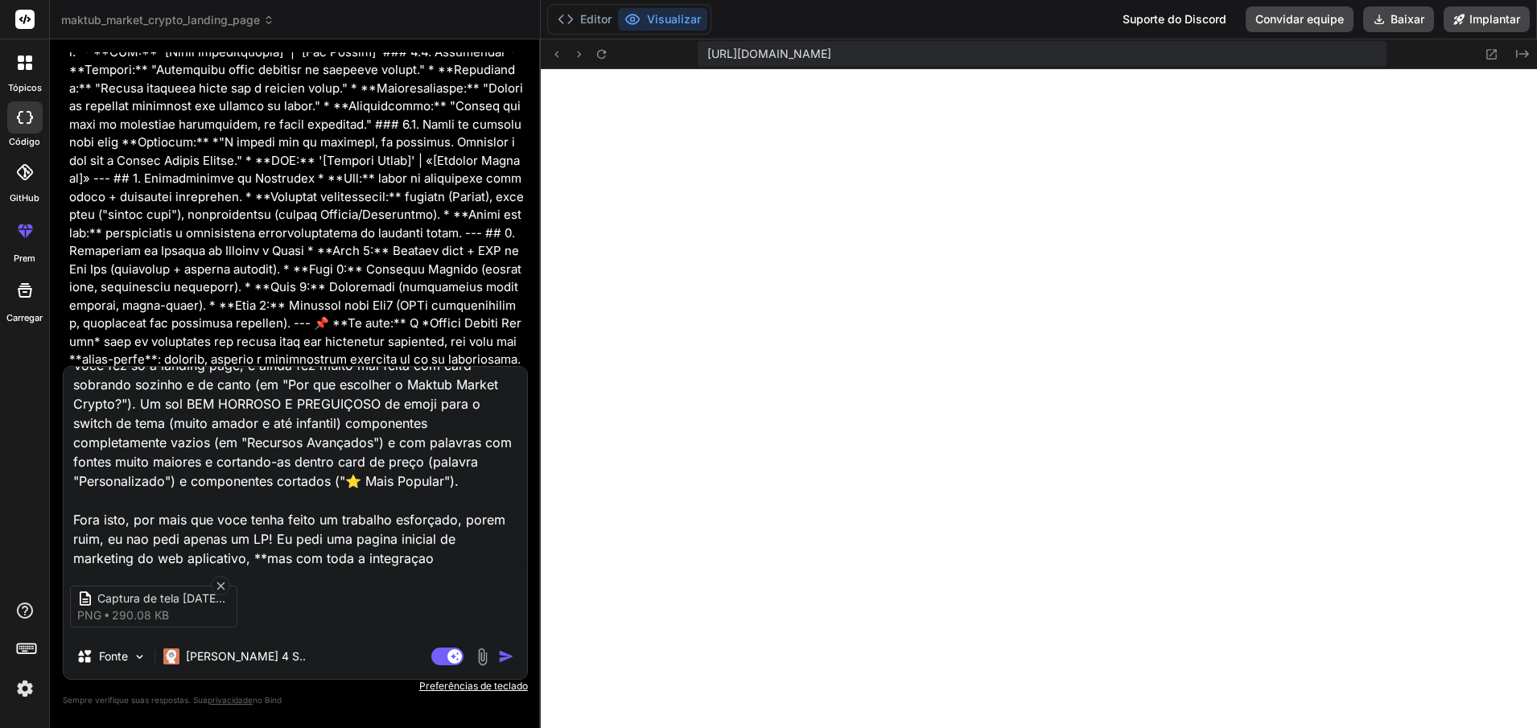
scroll to position [40, 0]
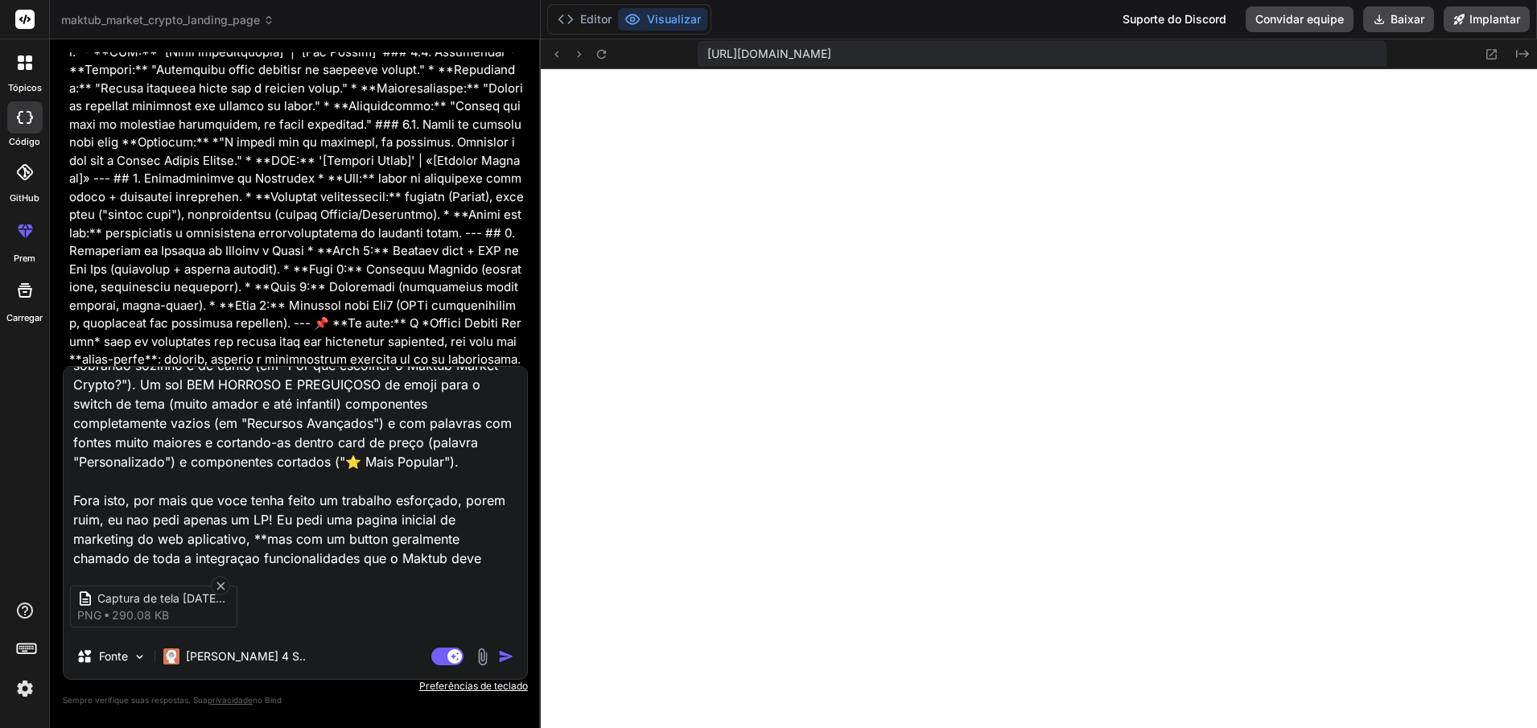
click at [152, 551] on textarea "Voce fez so a landing page, e ainda fez muito mal feita com card sobrando sozin…" at bounding box center [296, 467] width 464 height 200
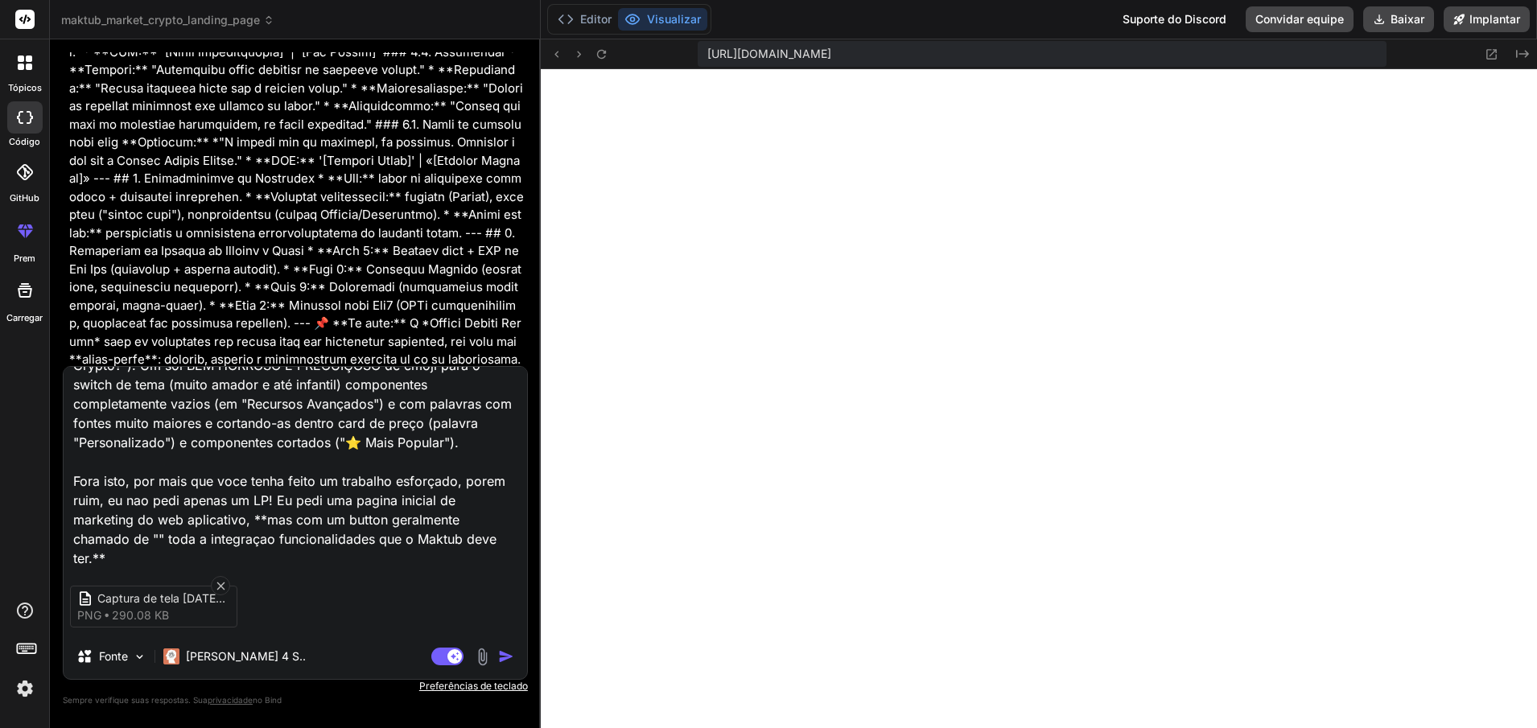
paste textarea "obter padrão"
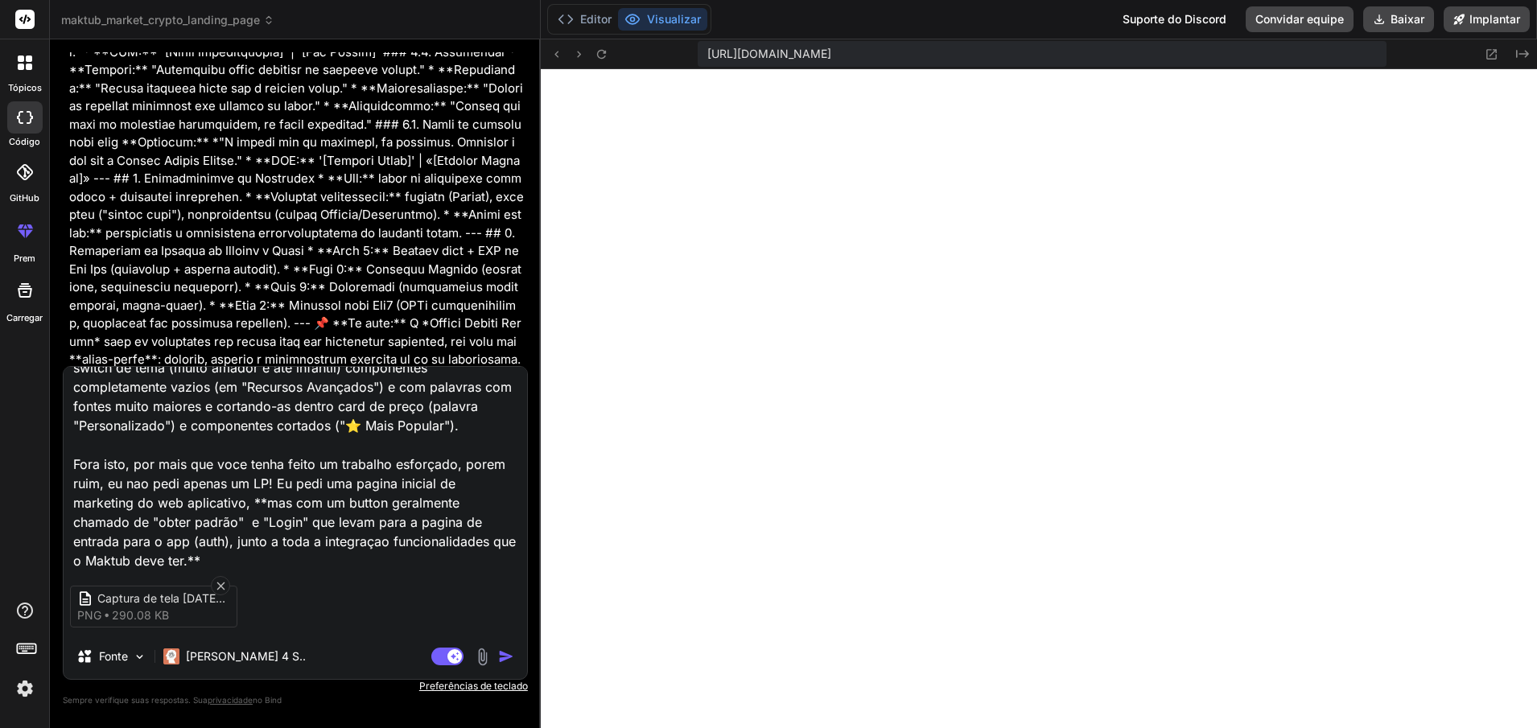
scroll to position [80, 0]
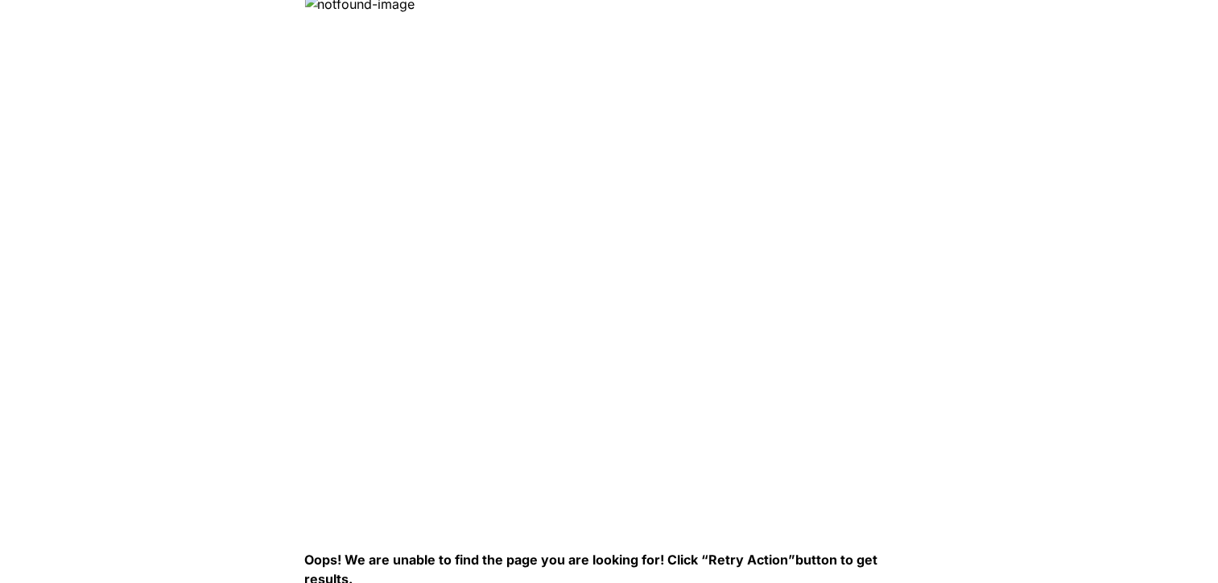
click at [450, 101] on img at bounding box center [565, 255] width 523 height 523
